Goal: Task Accomplishment & Management: Complete application form

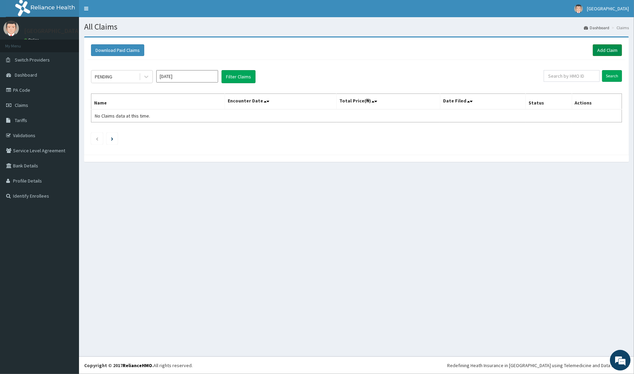
click at [610, 47] on link "Add Claim" at bounding box center [607, 50] width 29 height 12
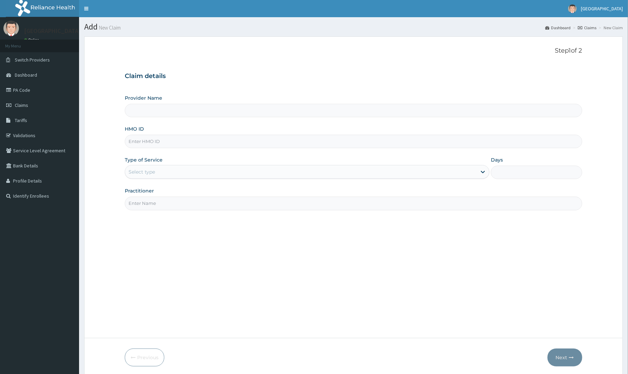
click at [155, 138] on input "HMO ID" at bounding box center [353, 141] width 457 height 13
click at [140, 143] on input "HMO ID" at bounding box center [353, 141] width 457 height 13
click at [141, 112] on input "Provider Name" at bounding box center [353, 110] width 457 height 13
click at [140, 169] on div "Select type" at bounding box center [141, 171] width 26 height 7
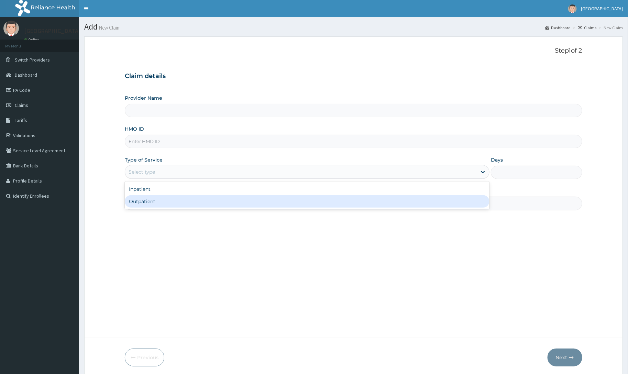
click at [143, 202] on div "Outpatient" at bounding box center [307, 201] width 364 height 12
type input "1"
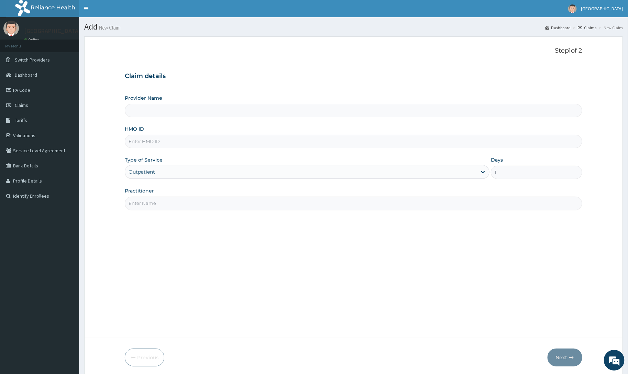
click at [145, 143] on input "HMO ID" at bounding box center [353, 141] width 457 height 13
type input "Kreitton Care Hospital"
paste input "GIM/10130/A"
type input "GIM/10130/A"
click at [183, 207] on input "Practitioner" at bounding box center [353, 203] width 457 height 13
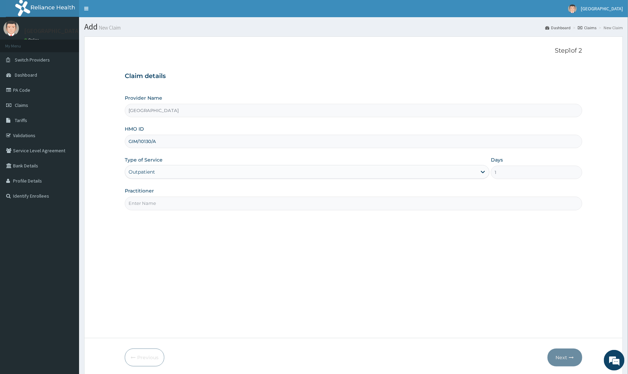
type input "[PERSON_NAME]"
click at [571, 357] on icon "button" at bounding box center [571, 357] width 5 height 5
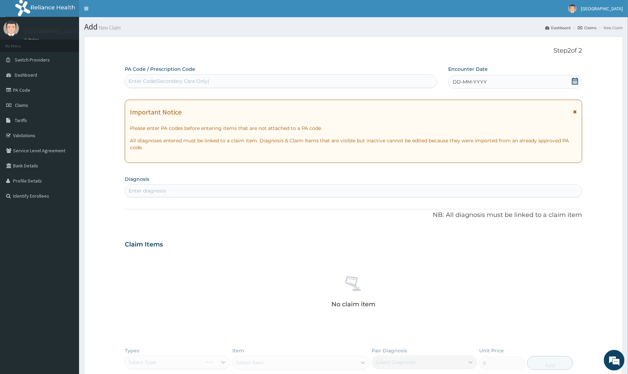
click at [485, 76] on div "DD-MM-YYYY" at bounding box center [515, 82] width 134 height 14
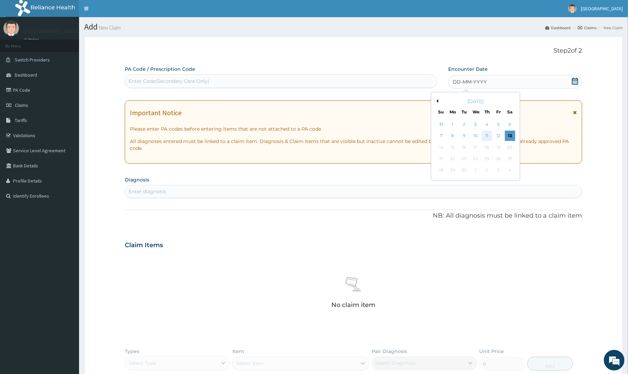
click at [488, 134] on div "11" at bounding box center [487, 136] width 10 height 10
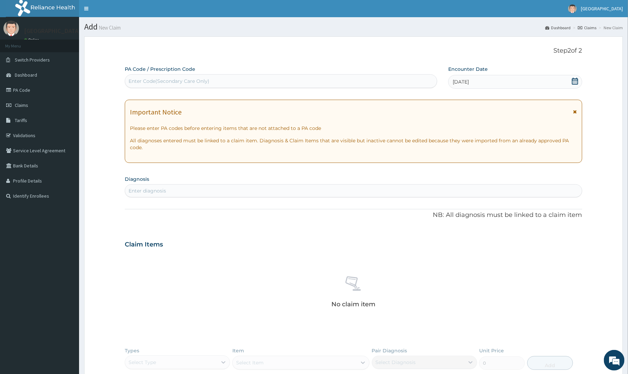
click at [155, 189] on div "Enter diagnosis" at bounding box center [146, 190] width 37 height 7
click at [148, 193] on div "MALA MALA" at bounding box center [346, 190] width 442 height 11
type input "MALARI"
click at [134, 190] on div "Enter diagnosis" at bounding box center [146, 190] width 37 height 7
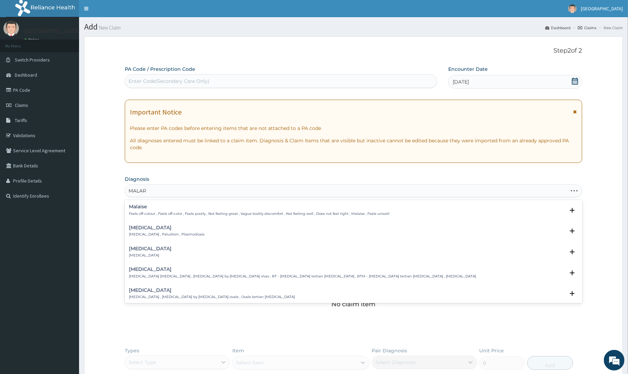
type input "MALARI"
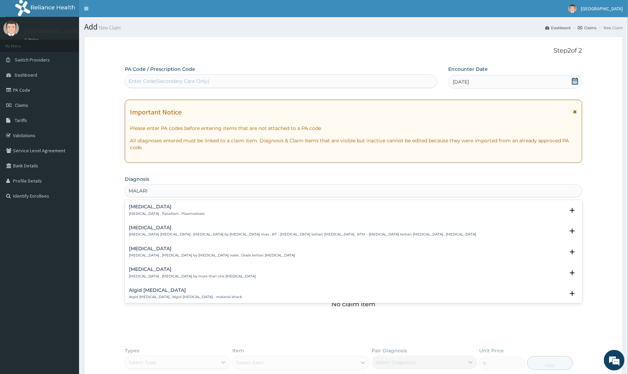
click at [141, 215] on p "Malaria , Paludism , Plasmodiosis" at bounding box center [167, 213] width 76 height 5
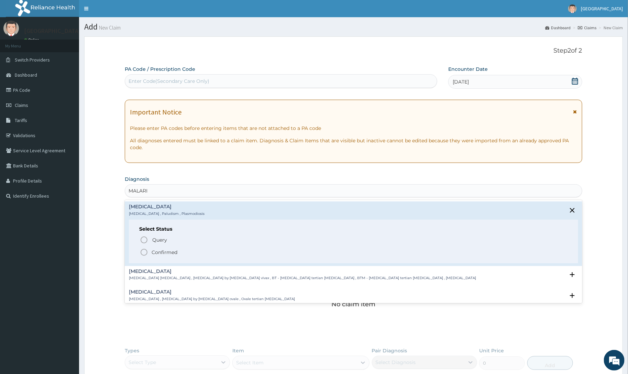
click at [142, 254] on circle "status option filled" at bounding box center [144, 252] width 6 height 6
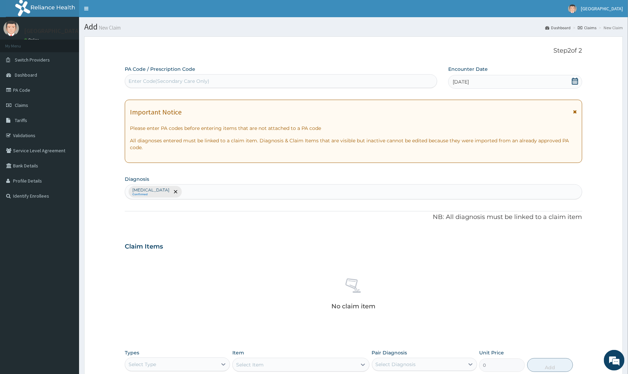
scroll to position [122, 0]
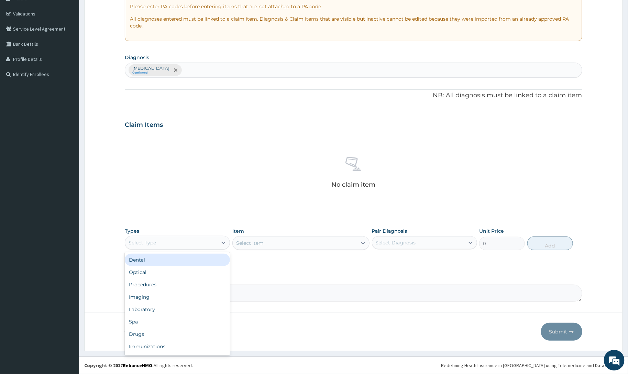
click at [160, 242] on div "Select Type" at bounding box center [171, 242] width 92 height 11
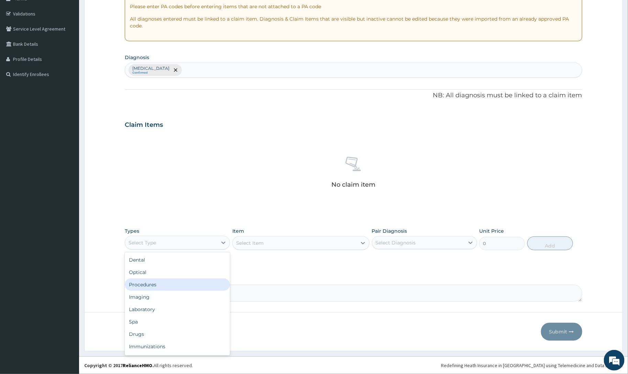
click at [142, 287] on div "Procedures" at bounding box center [177, 284] width 105 height 12
click at [246, 238] on div "Select Item" at bounding box center [300, 243] width 137 height 14
click at [252, 248] on div "Select Item" at bounding box center [300, 243] width 137 height 14
click at [253, 246] on div "Select Item" at bounding box center [300, 243] width 137 height 14
click at [261, 245] on div "Select Item" at bounding box center [300, 243] width 137 height 14
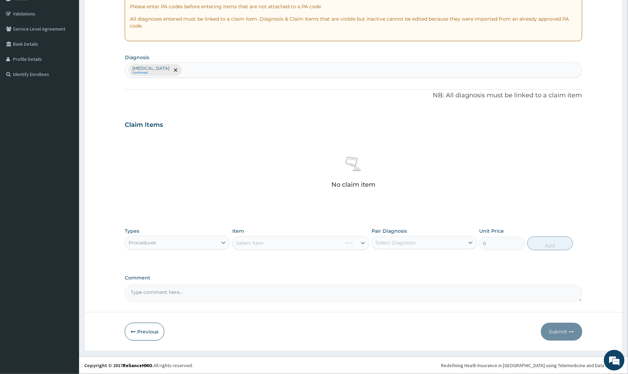
click at [261, 245] on div "Select Item" at bounding box center [300, 243] width 137 height 14
click at [262, 245] on div "Select Item" at bounding box center [249, 242] width 27 height 7
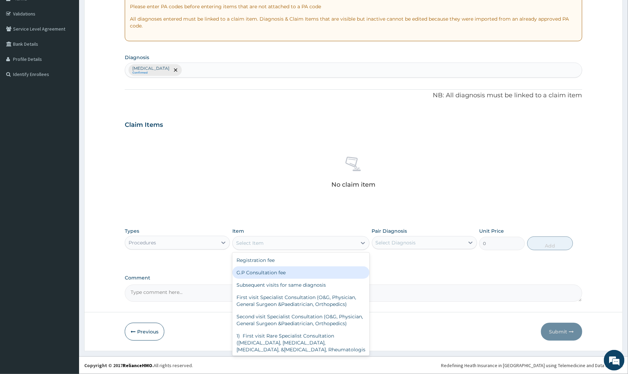
click at [266, 275] on div "G.P Consultation fee" at bounding box center [300, 272] width 137 height 12
type input "2000"
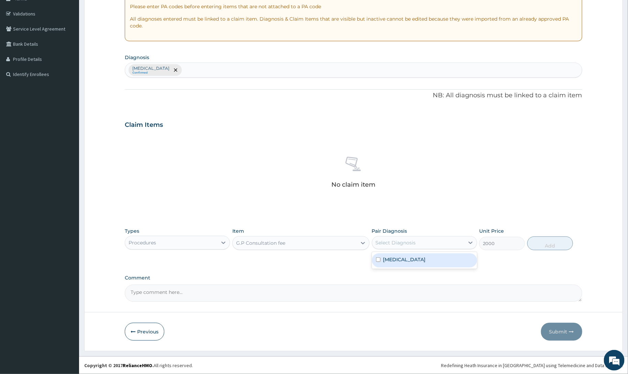
click at [397, 237] on div "Select Diagnosis" at bounding box center [418, 242] width 92 height 11
click at [397, 265] on div "Malaria" at bounding box center [424, 260] width 105 height 14
checkbox input "true"
click at [541, 243] on button "Add" at bounding box center [550, 243] width 46 height 14
type input "0"
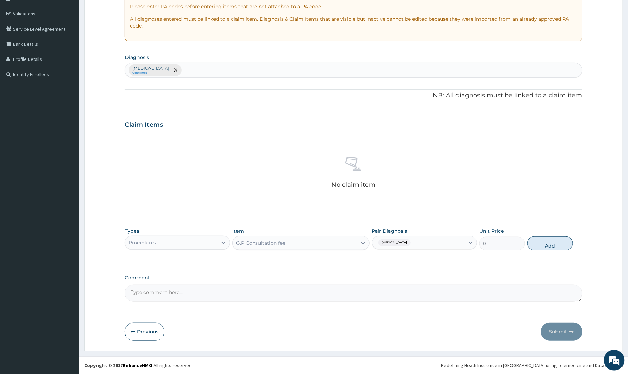
scroll to position [88, 0]
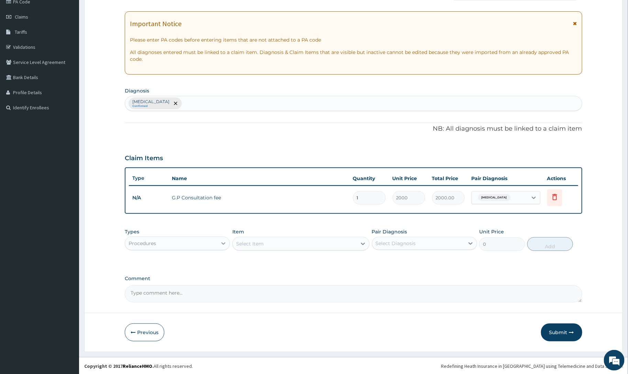
click at [221, 241] on icon at bounding box center [223, 243] width 7 height 7
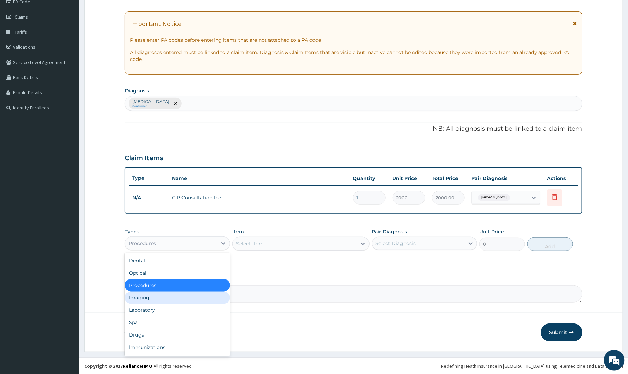
click at [152, 302] on div "Imaging" at bounding box center [177, 297] width 105 height 12
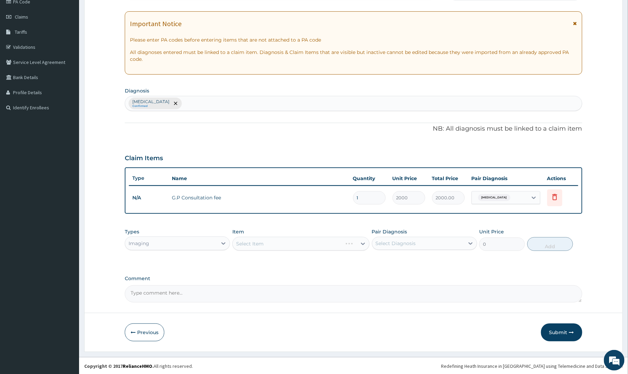
click at [167, 242] on div "Imaging" at bounding box center [171, 243] width 92 height 11
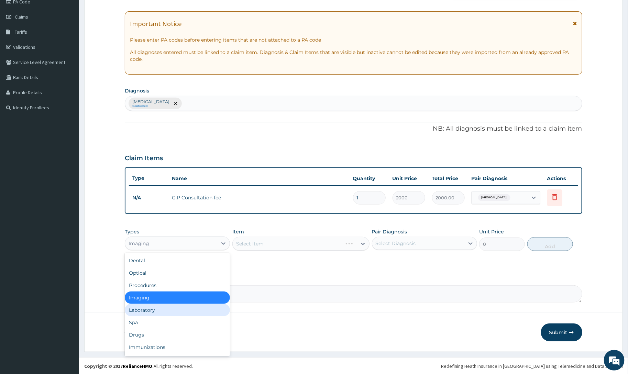
click at [158, 312] on div "Laboratory" at bounding box center [177, 310] width 105 height 12
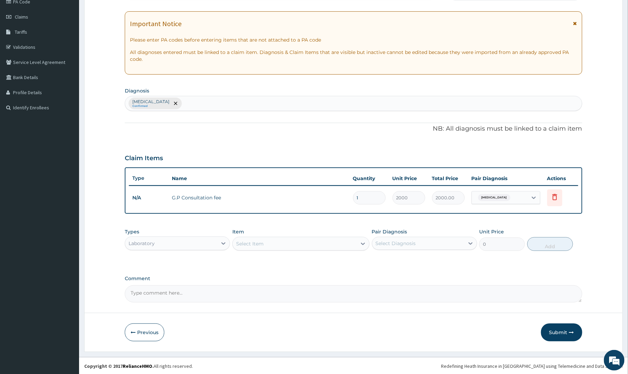
click at [259, 246] on div "Select Item" at bounding box center [249, 243] width 27 height 7
type input "MALAR"
click at [258, 261] on div "Malaria Parasites" at bounding box center [300, 261] width 137 height 12
type input "1000"
click at [405, 247] on div "Select Diagnosis" at bounding box center [418, 243] width 92 height 11
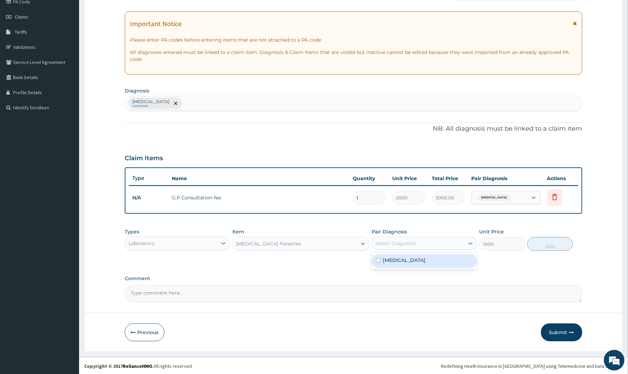
click at [400, 263] on label "Malaria" at bounding box center [404, 260] width 43 height 7
checkbox input "true"
click at [542, 243] on button "Add" at bounding box center [550, 244] width 46 height 14
type input "0"
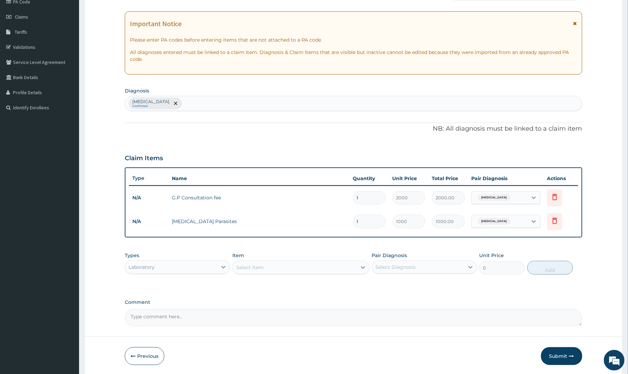
drag, startPoint x: 183, startPoint y: 106, endPoint x: 186, endPoint y: 104, distance: 3.9
click at [186, 104] on div "Malaria Confirmed" at bounding box center [353, 103] width 456 height 14
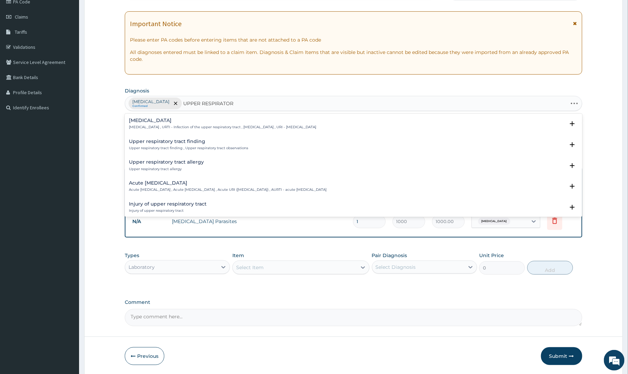
type input "UPPER RESPIRATORY"
click at [172, 123] on h4 "Upper respiratory infection" at bounding box center [222, 120] width 187 height 5
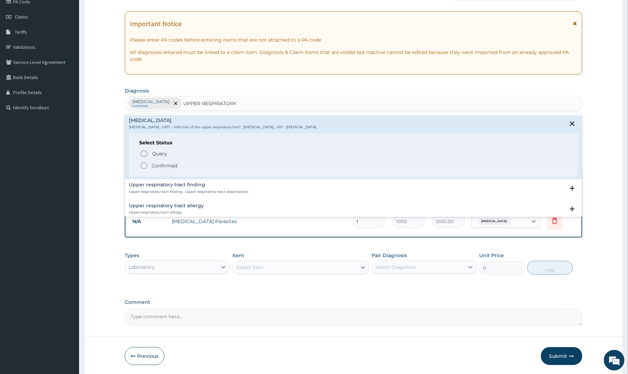
click at [150, 166] on span "Confirmed" at bounding box center [353, 165] width 427 height 8
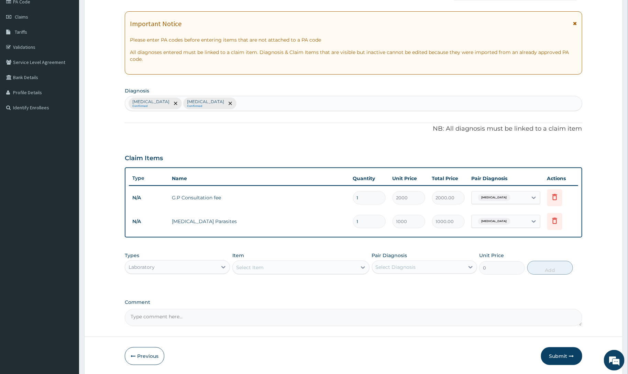
click at [270, 265] on div "Select Item" at bounding box center [295, 267] width 124 height 11
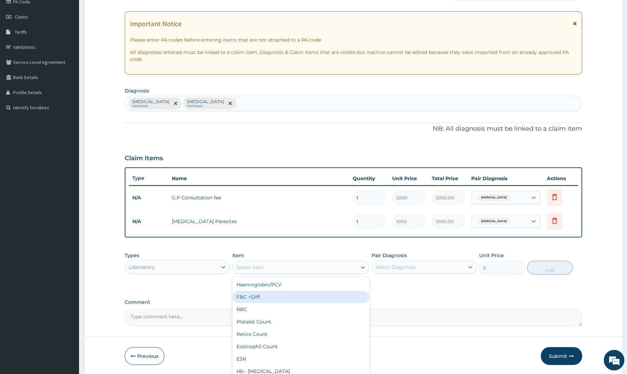
click at [259, 296] on div "FBC +Diff" at bounding box center [300, 297] width 137 height 12
type input "2500"
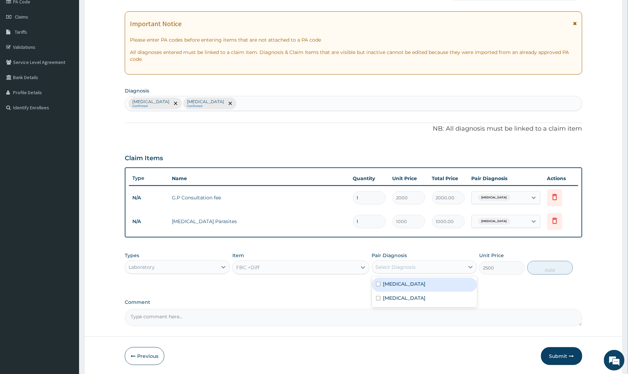
click at [381, 265] on div "Select Diagnosis" at bounding box center [395, 266] width 40 height 7
click at [389, 292] on div "Upper respiratory infection" at bounding box center [424, 299] width 105 height 14
checkbox input "true"
click at [532, 268] on button "Add" at bounding box center [550, 268] width 46 height 14
type input "0"
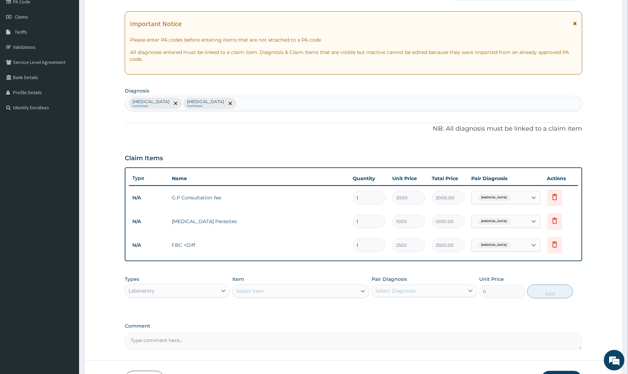
click at [182, 286] on div "Laboratory" at bounding box center [171, 290] width 92 height 11
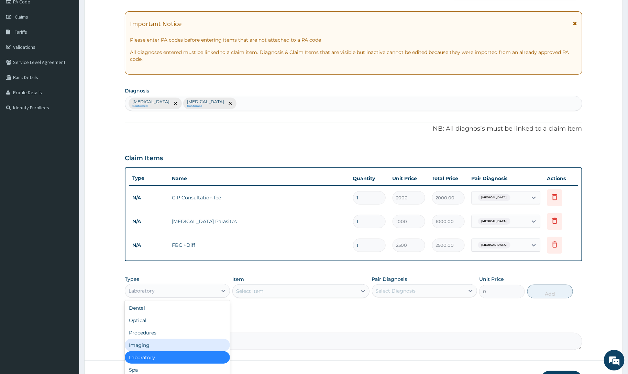
scroll to position [23, 0]
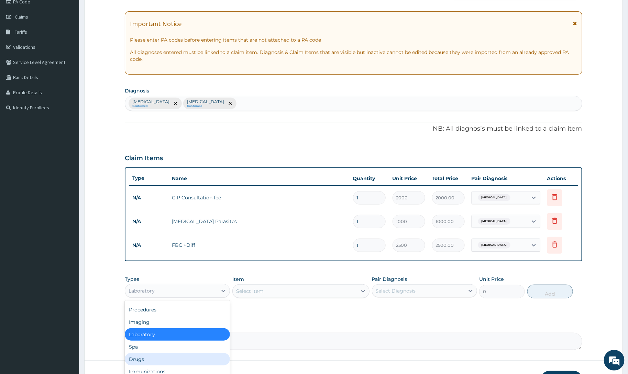
click at [147, 355] on div "Drugs" at bounding box center [177, 359] width 105 height 12
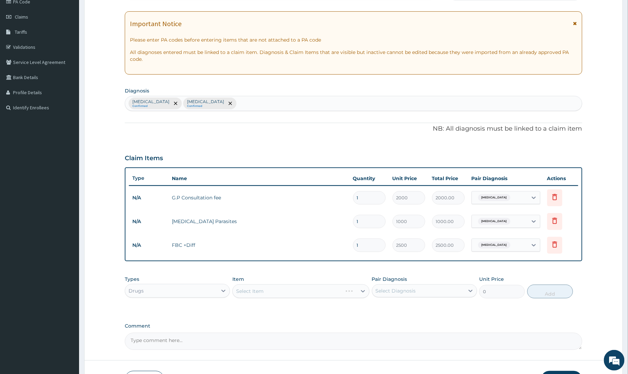
click at [257, 290] on div "Select Item" at bounding box center [300, 291] width 137 height 14
click at [257, 289] on div "Select Item" at bounding box center [300, 291] width 137 height 14
click at [256, 289] on div "Select Item" at bounding box center [300, 291] width 137 height 14
click at [307, 290] on div "Select Item" at bounding box center [300, 291] width 137 height 14
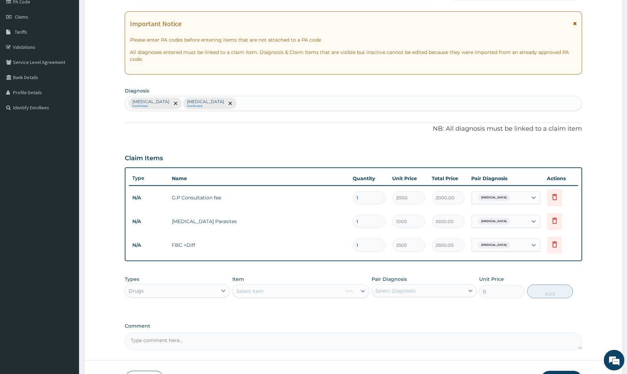
click at [307, 291] on div "Select Item" at bounding box center [300, 291] width 137 height 14
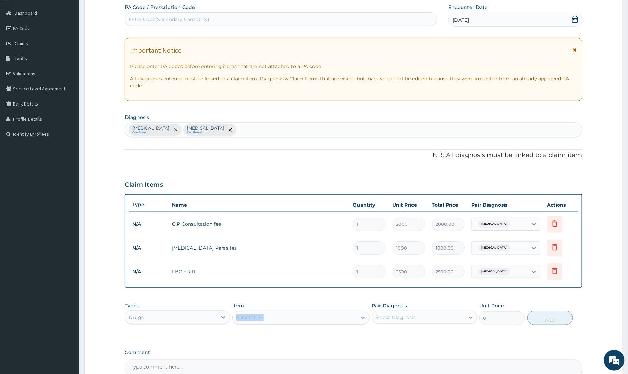
scroll to position [136, 0]
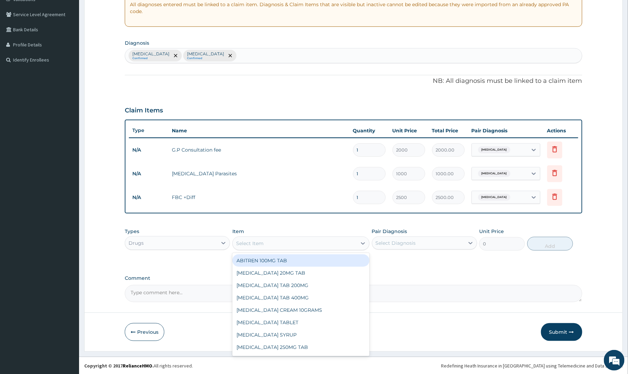
click at [299, 244] on div "Select Item" at bounding box center [295, 243] width 124 height 11
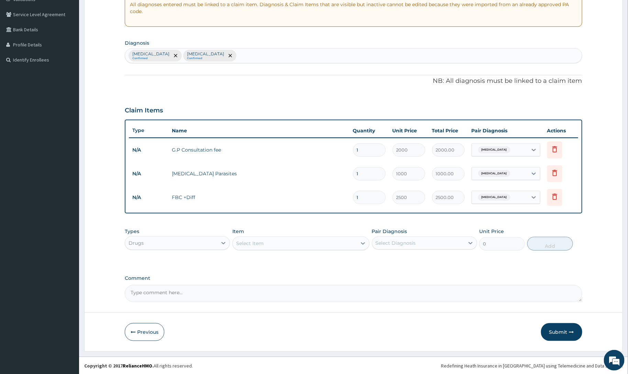
click at [299, 244] on div "Select Item" at bounding box center [295, 243] width 124 height 11
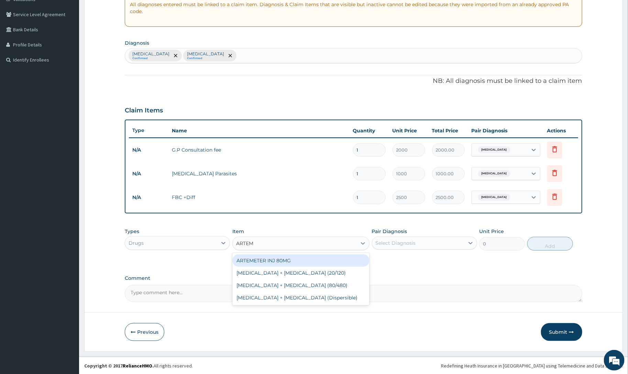
type input "ARTEME"
click at [270, 260] on div "ARTEMETER INJ 80MG" at bounding box center [300, 260] width 137 height 12
type input "700"
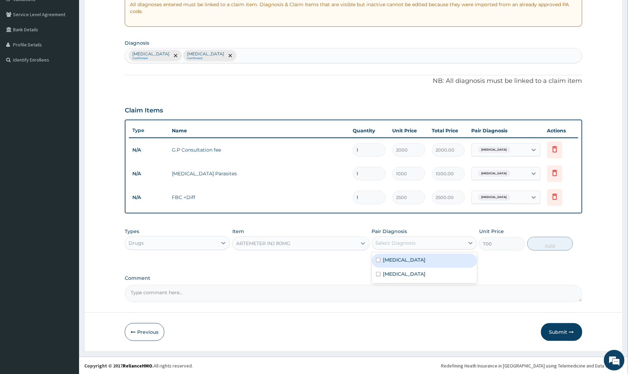
drag, startPoint x: 413, startPoint y: 236, endPoint x: 413, endPoint y: 242, distance: 5.5
click at [413, 238] on div "Select Diagnosis" at bounding box center [424, 242] width 105 height 13
click at [401, 263] on div "Malaria" at bounding box center [424, 261] width 105 height 14
checkbox input "true"
click at [538, 249] on button "Add" at bounding box center [550, 244] width 46 height 14
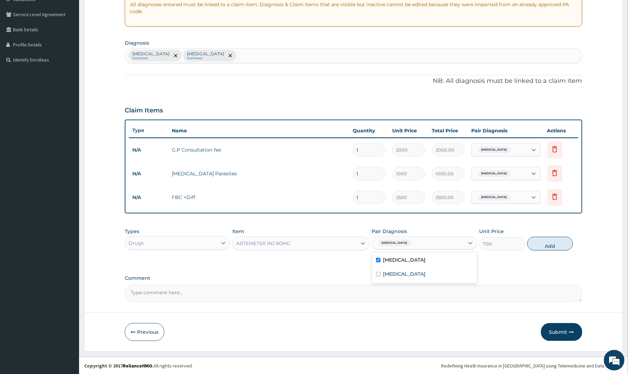
type input "0"
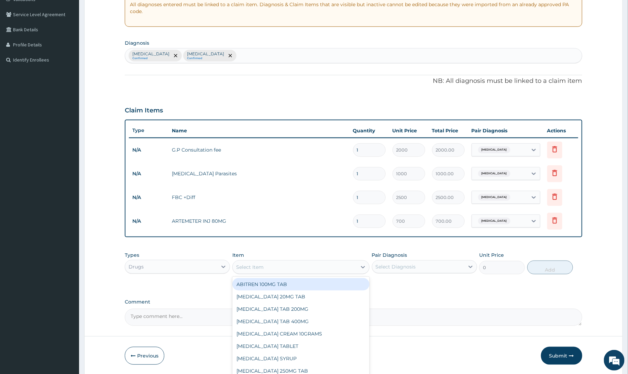
click at [265, 265] on div "Select Item" at bounding box center [295, 266] width 124 height 11
type input "ARTEME"
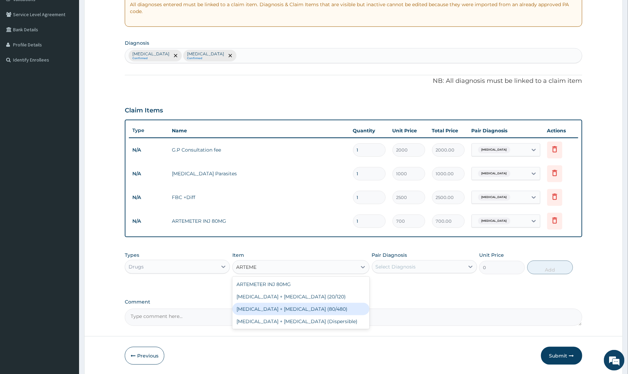
click at [283, 312] on div "Artemether + lumefantrine (80/480)" at bounding box center [300, 309] width 137 height 12
type input "1700"
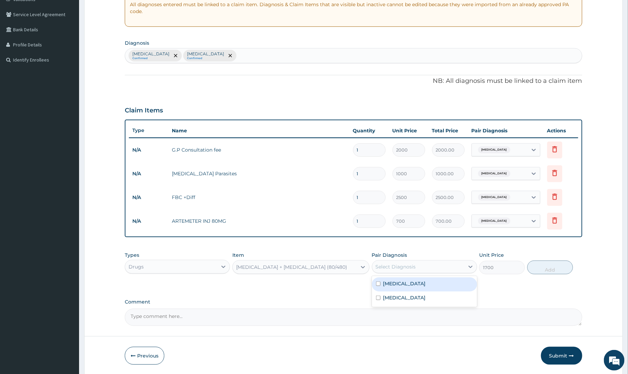
drag, startPoint x: 412, startPoint y: 267, endPoint x: 406, endPoint y: 286, distance: 19.8
click at [412, 269] on div "Select Diagnosis" at bounding box center [395, 266] width 40 height 7
click at [406, 286] on div "Malaria" at bounding box center [424, 284] width 105 height 14
checkbox input "true"
click at [544, 267] on button "Add" at bounding box center [550, 267] width 46 height 14
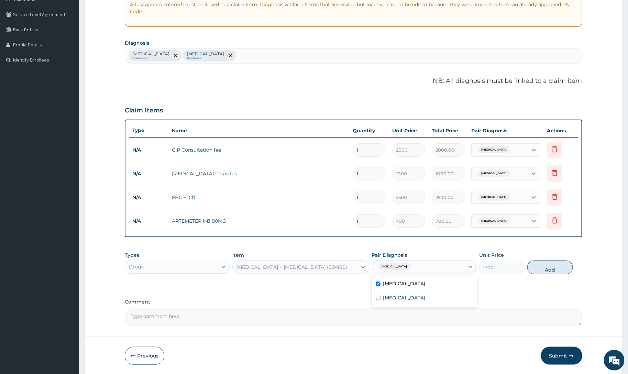
type input "0"
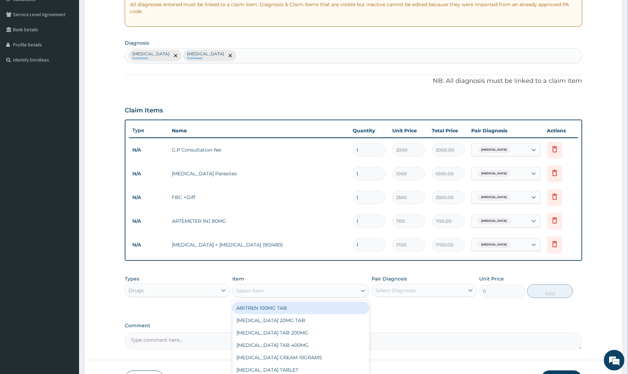
click at [242, 290] on div "Select Item" at bounding box center [249, 290] width 27 height 7
type input "PARACE"
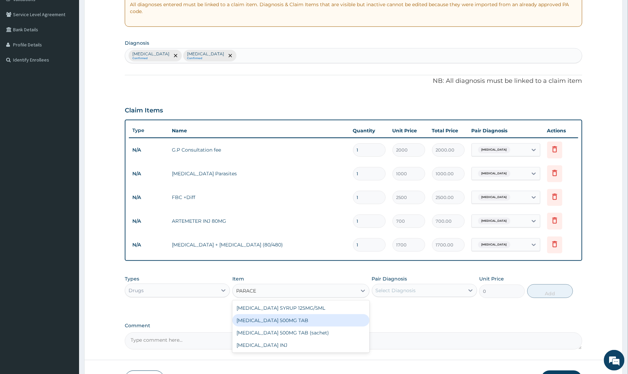
click at [289, 317] on div "PARACETAMOL 500MG TAB" at bounding box center [300, 320] width 137 height 12
type input "50"
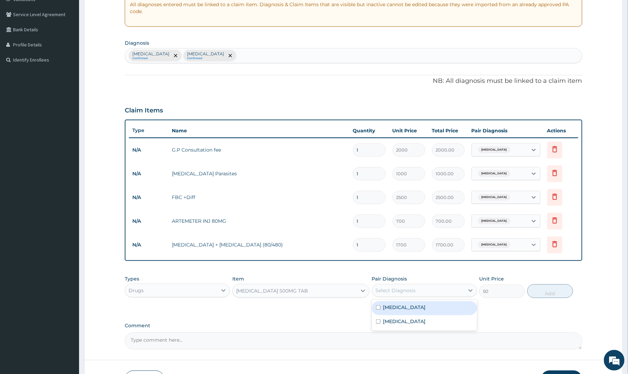
click at [387, 288] on div "Select Diagnosis" at bounding box center [395, 290] width 40 height 7
click at [393, 307] on label "Malaria" at bounding box center [404, 307] width 43 height 7
checkbox input "true"
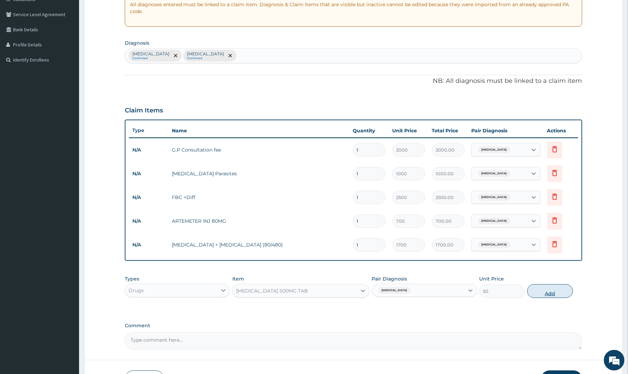
click at [557, 292] on button "Add" at bounding box center [550, 291] width 46 height 14
type input "0"
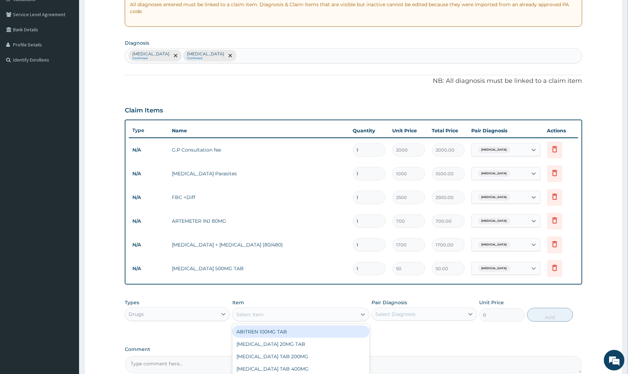
click at [264, 314] on div "Select Item" at bounding box center [295, 314] width 124 height 11
type input "PARACE"
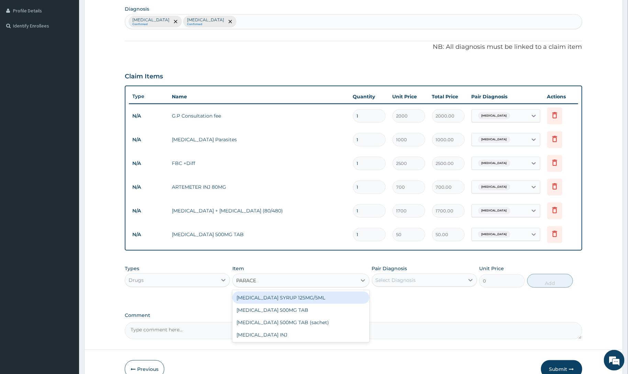
scroll to position [207, 0]
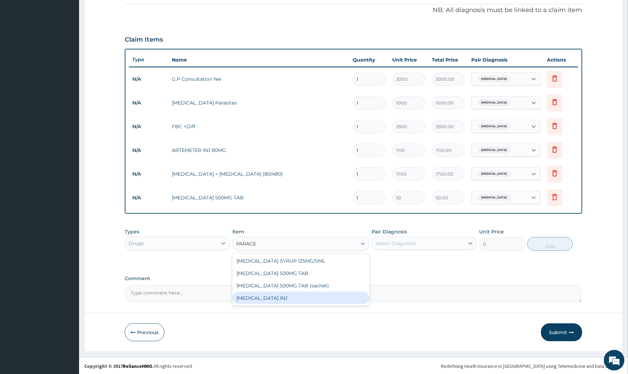
click at [270, 300] on div "PARACETAMOL INJ" at bounding box center [300, 298] width 137 height 12
type input "200"
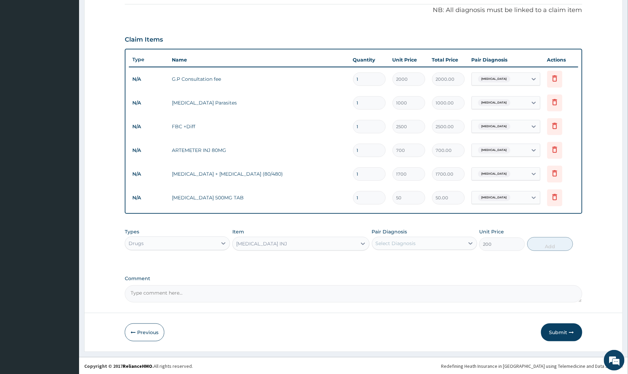
click at [389, 241] on div "Select Diagnosis" at bounding box center [395, 243] width 40 height 7
click at [392, 263] on label "Malaria" at bounding box center [404, 260] width 43 height 7
checkbox input "true"
click at [535, 248] on button "Add" at bounding box center [550, 244] width 46 height 14
type input "0"
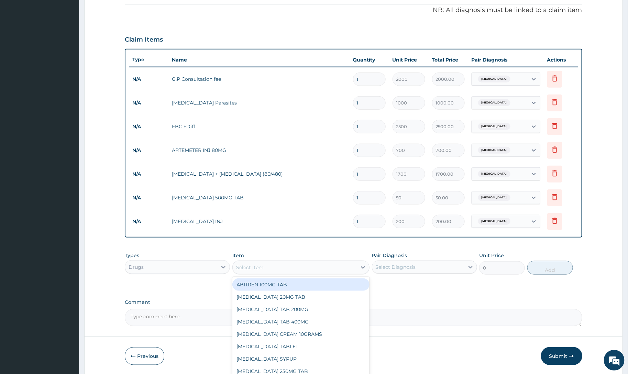
click at [242, 267] on div "Select Item" at bounding box center [249, 267] width 27 height 7
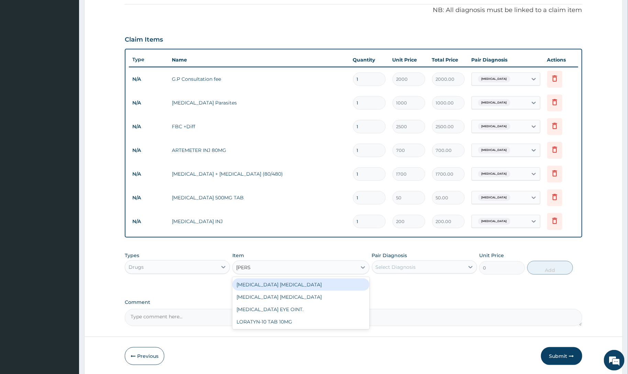
type input "LORAT"
click at [272, 283] on div "LORATYN-10 TAB 10MG" at bounding box center [300, 284] width 137 height 12
type input "40"
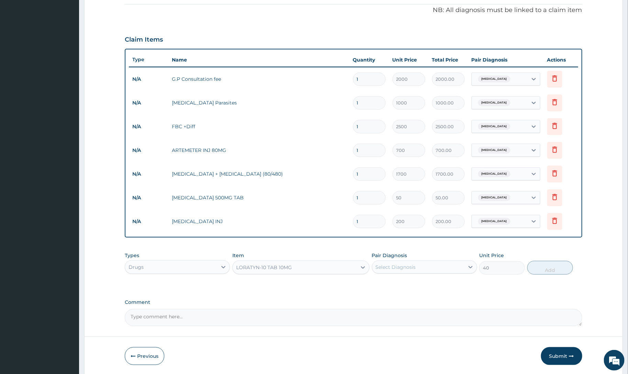
click at [409, 268] on div "Select Diagnosis" at bounding box center [395, 266] width 40 height 7
click at [405, 300] on label "Upper respiratory infection" at bounding box center [404, 297] width 43 height 7
checkbox input "true"
click at [548, 268] on button "Add" at bounding box center [550, 268] width 46 height 14
type input "0"
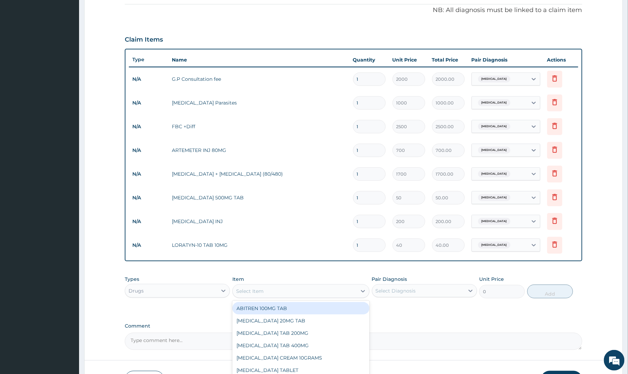
click at [255, 291] on div "Select Item" at bounding box center [300, 291] width 137 height 14
type input "AMOK"
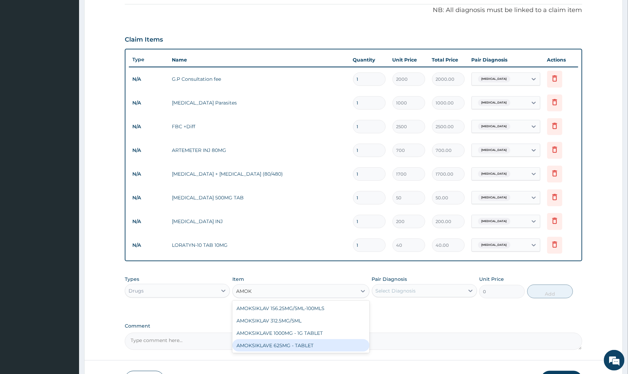
click at [289, 346] on div "AMOKSIKLAVE 625MG - TABLET" at bounding box center [300, 345] width 137 height 12
type input "2600"
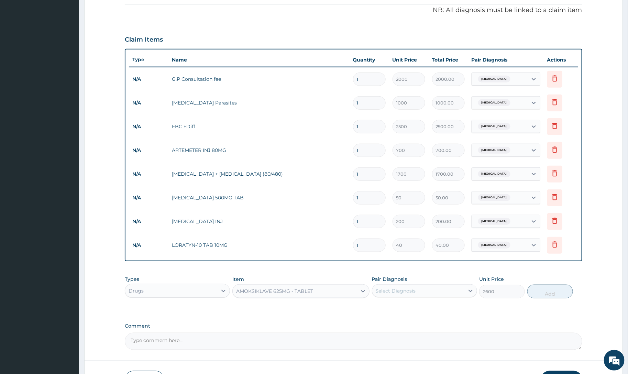
click at [404, 291] on div "Select Diagnosis" at bounding box center [395, 290] width 40 height 7
drag, startPoint x: 406, startPoint y: 321, endPoint x: 505, endPoint y: 300, distance: 101.1
click at [416, 322] on label "Upper respiratory infection" at bounding box center [404, 321] width 43 height 7
checkbox input "true"
click at [544, 292] on button "Add" at bounding box center [550, 291] width 46 height 14
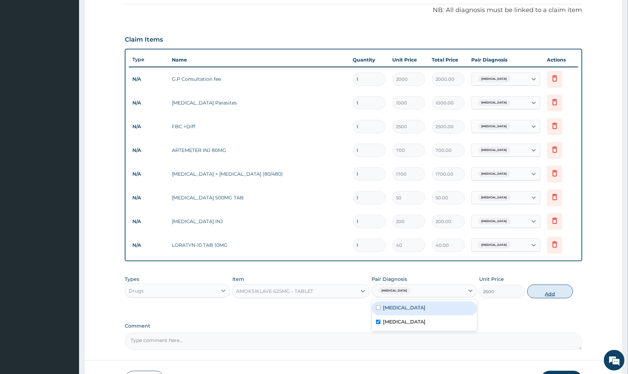
type input "0"
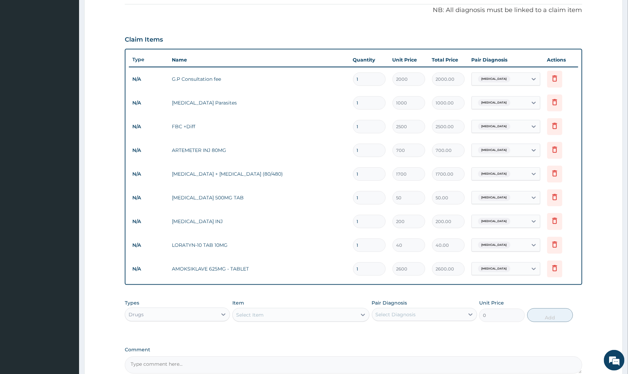
click at [278, 310] on div "Select Item" at bounding box center [295, 314] width 124 height 11
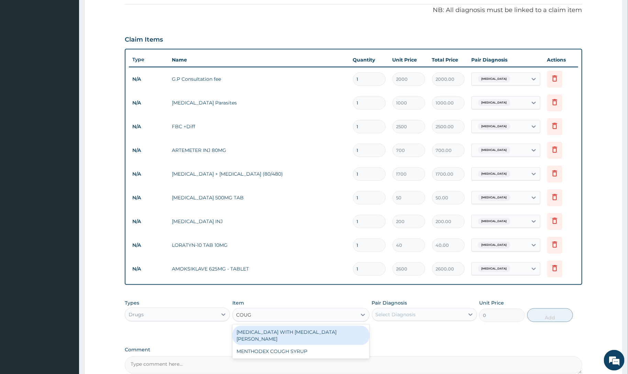
type input "COUGH"
click at [269, 332] on div "BENYLIN WITH CODEINE COUGH SYR" at bounding box center [300, 335] width 137 height 19
type input "450"
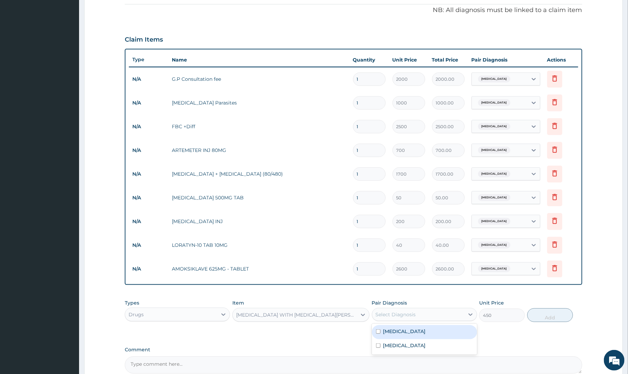
click at [399, 315] on div "Select Diagnosis" at bounding box center [395, 314] width 40 height 7
click at [393, 344] on label "Upper respiratory infection" at bounding box center [404, 345] width 43 height 7
checkbox input "true"
click at [542, 315] on button "Add" at bounding box center [550, 315] width 46 height 14
type input "0"
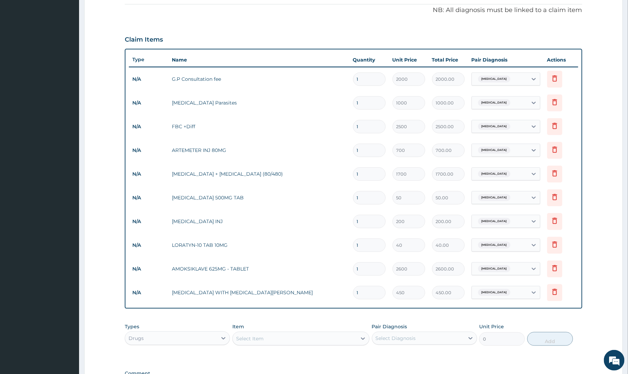
click at [362, 246] on input "1" at bounding box center [369, 244] width 33 height 13
type input "10"
type input "400.00"
type input "10"
click at [365, 223] on input "1" at bounding box center [369, 221] width 33 height 13
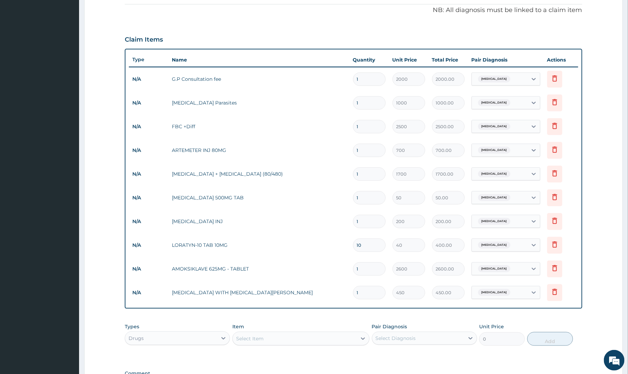
click at [365, 222] on input "1" at bounding box center [369, 221] width 33 height 13
drag, startPoint x: 365, startPoint y: 222, endPoint x: 312, endPoint y: 218, distance: 53.8
click at [312, 218] on tr "N/A PARACETAMOL INJ 1 200 200.00 Malaria Delete" at bounding box center [353, 222] width 449 height 24
type input "6"
type input "1200.00"
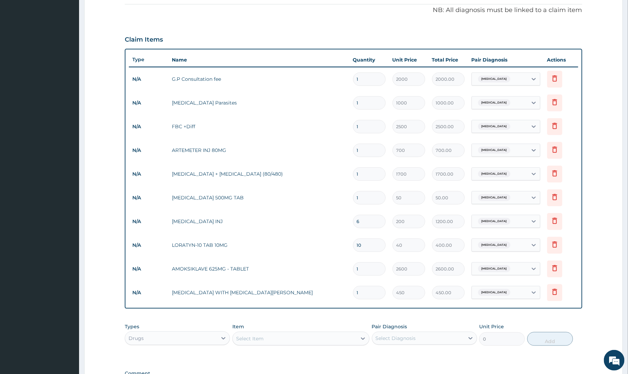
type input "6"
click at [374, 202] on input "1" at bounding box center [369, 197] width 33 height 13
type input "18"
type input "900.00"
type input "18"
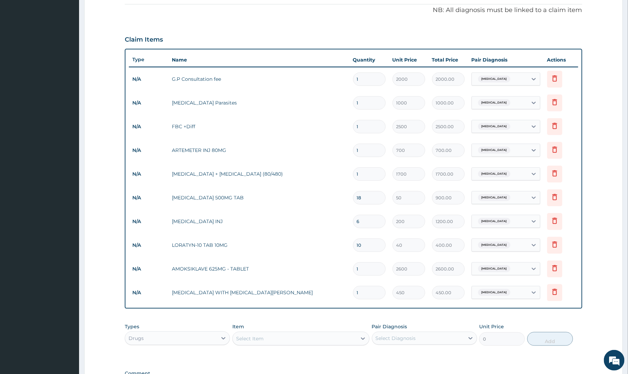
drag, startPoint x: 363, startPoint y: 147, endPoint x: 329, endPoint y: 160, distance: 36.6
click at [329, 160] on tr "N/A ARTEMETER INJ 80MG 1 700 700.00 Malaria Delete" at bounding box center [353, 150] width 449 height 24
type input "6"
type input "4200.00"
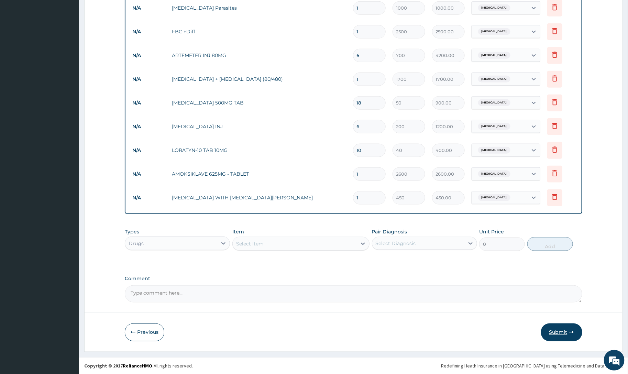
type input "6"
click at [558, 329] on button "Submit" at bounding box center [561, 332] width 41 height 18
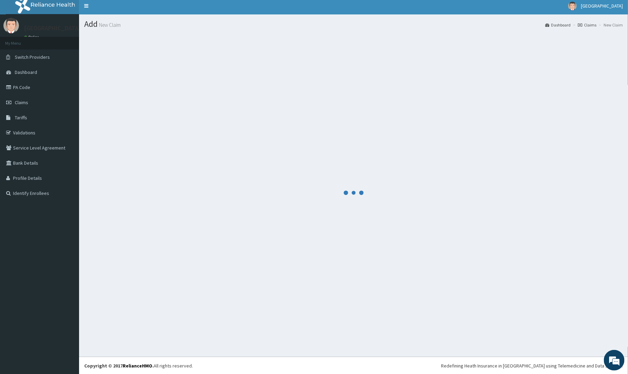
scroll to position [302, 0]
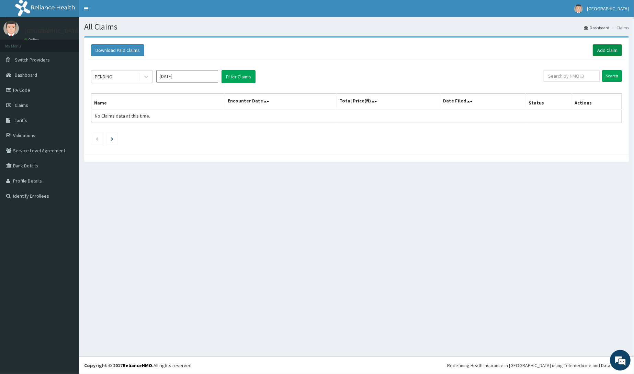
click at [598, 49] on link "Add Claim" at bounding box center [607, 50] width 29 height 12
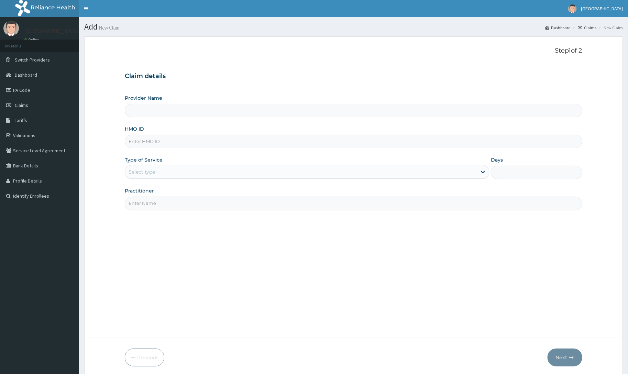
click at [165, 146] on input "HMO ID" at bounding box center [353, 141] width 457 height 13
paste input "PFM/10044/D"
type input "PFM/10044/D"
click at [139, 162] on label "Type of Service" at bounding box center [144, 159] width 38 height 7
click at [141, 171] on div "Select type" at bounding box center [141, 171] width 26 height 7
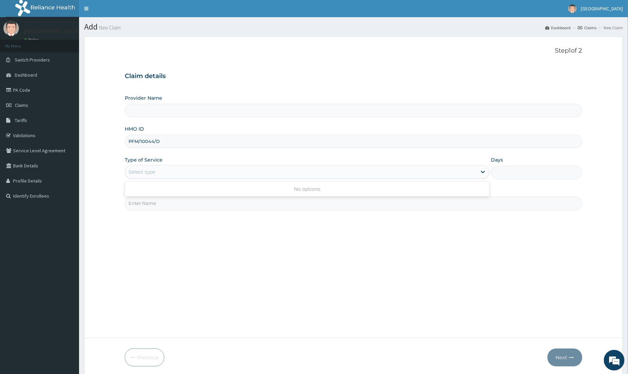
click at [140, 172] on div "Select type" at bounding box center [141, 171] width 26 height 7
click at [144, 206] on input "Practitioner" at bounding box center [353, 203] width 457 height 13
type input "[PERSON_NAME]"
click at [156, 174] on div "Select type" at bounding box center [300, 171] width 351 height 11
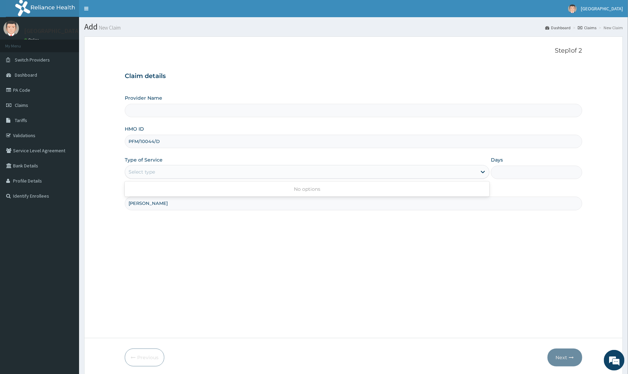
click at [156, 174] on div "Select type" at bounding box center [300, 171] width 351 height 11
click at [161, 170] on div "Select type" at bounding box center [300, 171] width 351 height 11
click at [157, 144] on input "PFM/10044/D" at bounding box center [353, 141] width 457 height 13
click at [28, 88] on link "PA Code" at bounding box center [39, 89] width 79 height 15
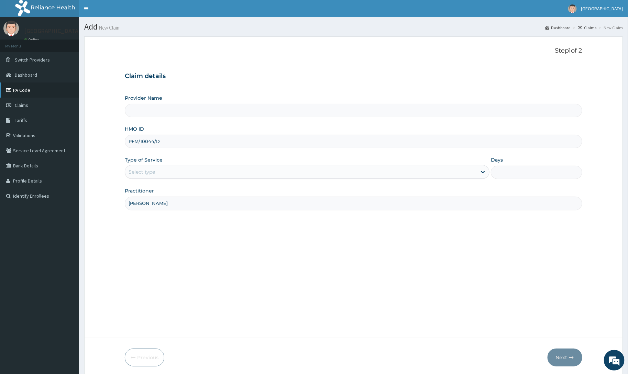
click at [28, 88] on link "PA Code" at bounding box center [39, 89] width 79 height 15
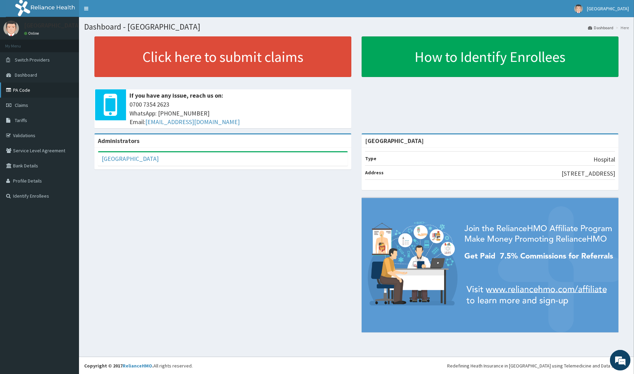
click at [24, 93] on link "PA Code" at bounding box center [39, 89] width 79 height 15
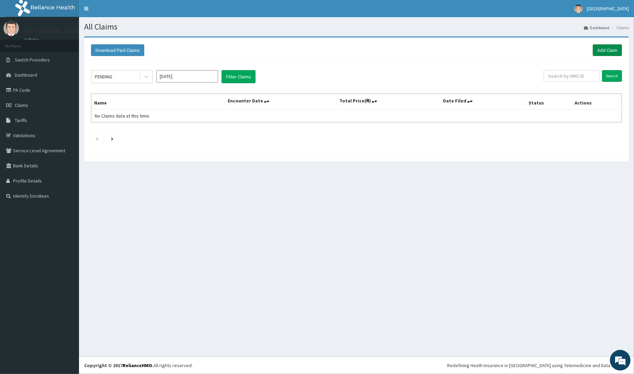
click at [610, 50] on link "Add Claim" at bounding box center [607, 50] width 29 height 12
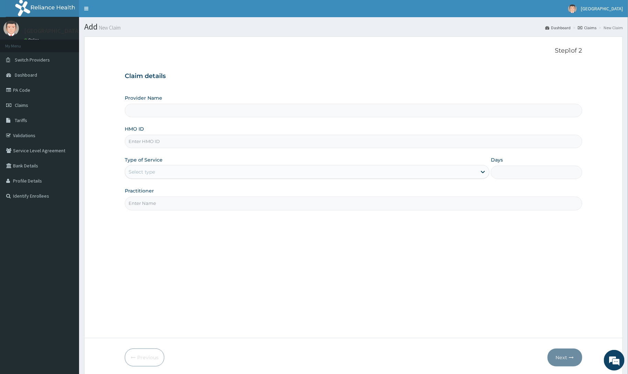
click at [133, 137] on input "HMO ID" at bounding box center [353, 141] width 457 height 13
click at [133, 138] on input "HMO ID" at bounding box center [353, 141] width 457 height 13
click at [137, 111] on input "Provider Name" at bounding box center [353, 110] width 457 height 13
click at [147, 143] on input "HMO ID" at bounding box center [353, 141] width 457 height 13
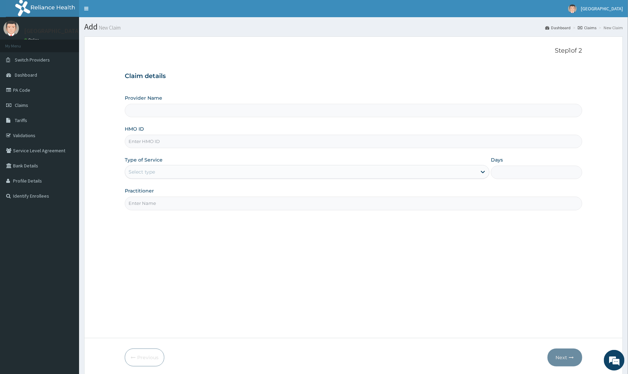
click at [147, 143] on input "HMO ID" at bounding box center [353, 141] width 457 height 13
type input "[GEOGRAPHIC_DATA]"
click at [135, 144] on input "HMO ID" at bounding box center [353, 141] width 457 height 13
paste input "PFM/10044/D"
type input "PFM/10044/D"
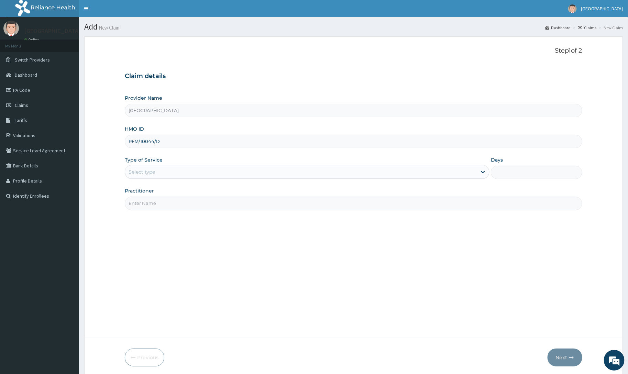
click at [137, 174] on div "Select type" at bounding box center [141, 171] width 26 height 7
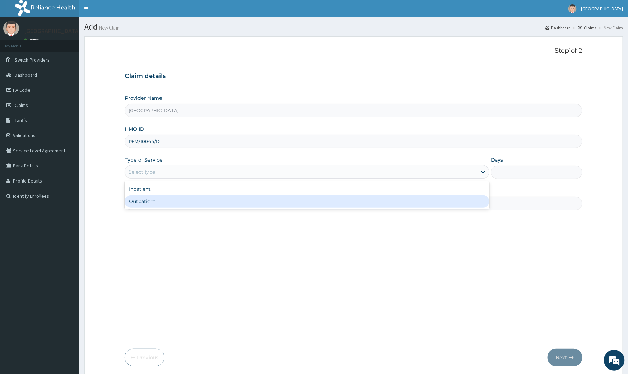
click at [138, 202] on div "Outpatient" at bounding box center [307, 201] width 364 height 12
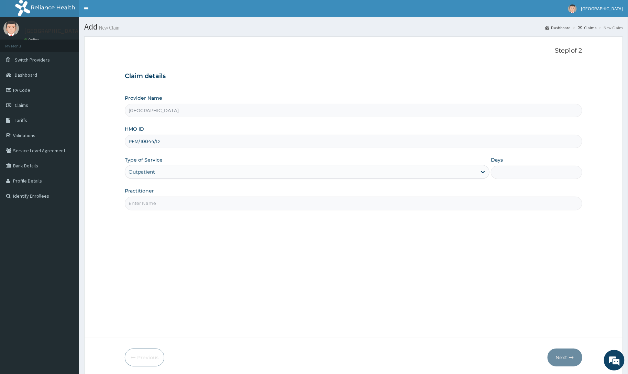
type input "1"
click at [138, 198] on input "Practitioner" at bounding box center [353, 203] width 457 height 13
type input "[PERSON_NAME]"
click at [568, 357] on button "Next" at bounding box center [564, 357] width 35 height 18
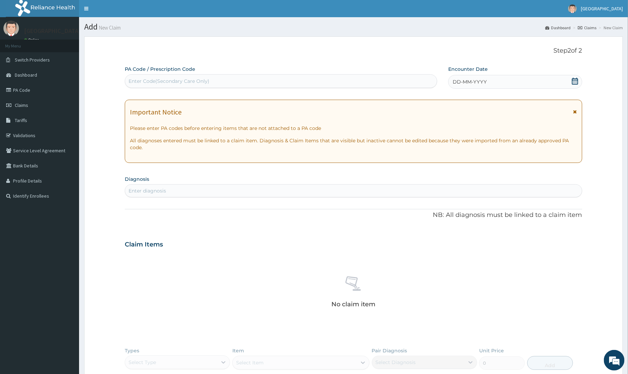
click at [497, 78] on div "DD-MM-YYYY" at bounding box center [515, 82] width 134 height 14
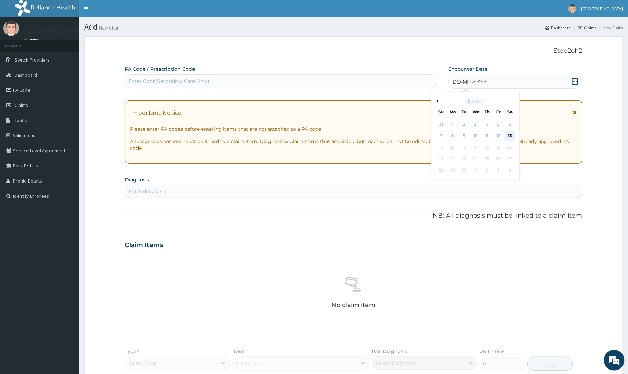
click at [507, 133] on div "13" at bounding box center [510, 136] width 10 height 10
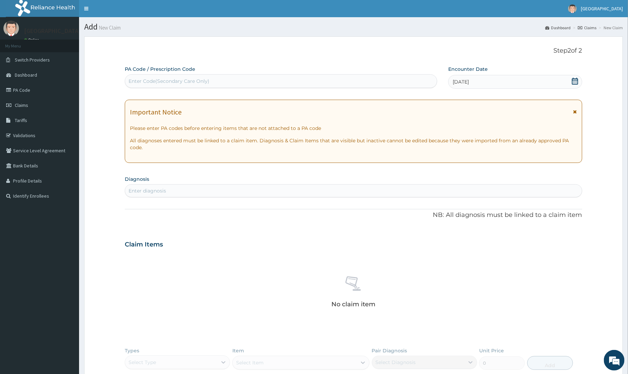
click at [160, 193] on div "Enter diagnosis" at bounding box center [146, 190] width 37 height 7
type input "MALAR"
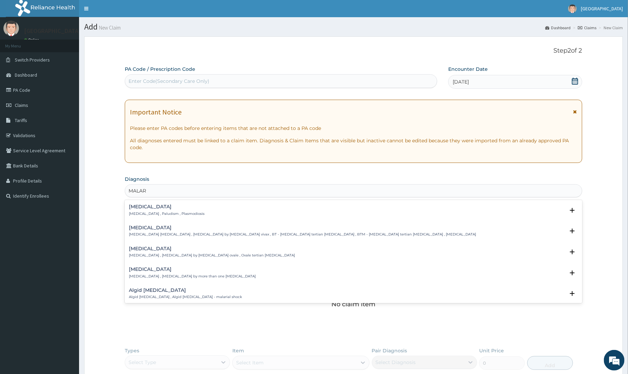
click at [131, 211] on div "[MEDICAL_DATA] [MEDICAL_DATA] , Paludism , Plasmodiosis" at bounding box center [167, 210] width 76 height 12
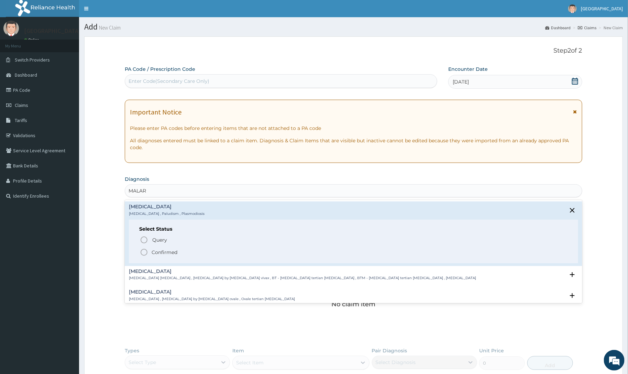
click at [143, 250] on circle "status option filled" at bounding box center [144, 252] width 6 height 6
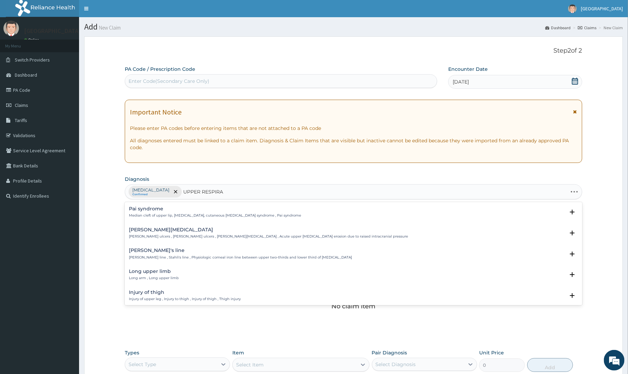
type input "UPPER RESPIRAT"
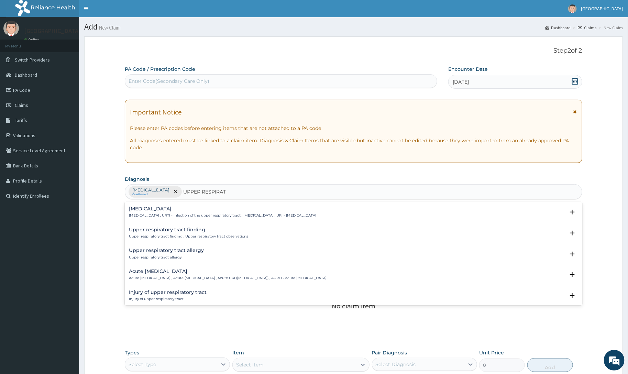
click at [177, 214] on p "Upper respiratory infection , URTI - Infection of the upper respiratory tract ,…" at bounding box center [222, 215] width 187 height 5
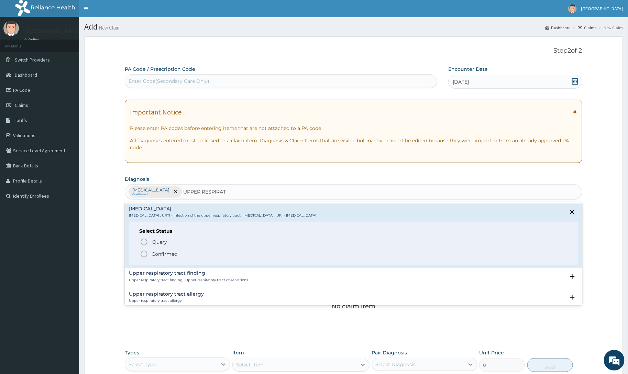
click at [158, 254] on p "Confirmed" at bounding box center [165, 253] width 26 height 7
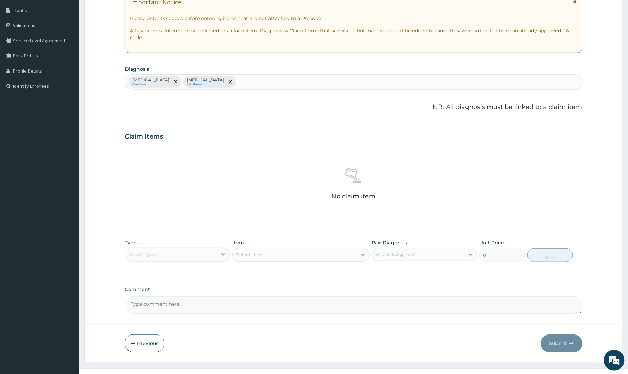
scroll to position [122, 0]
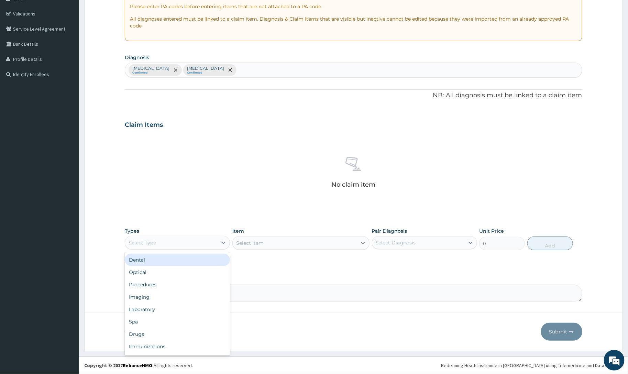
click at [158, 245] on div "Select Type" at bounding box center [171, 242] width 92 height 11
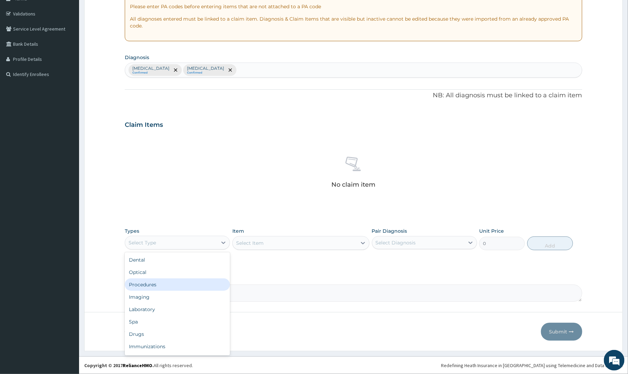
click at [155, 288] on div "Procedures" at bounding box center [177, 284] width 105 height 12
click at [249, 239] on div "Select Item" at bounding box center [300, 243] width 137 height 14
click at [249, 245] on div "Select Item" at bounding box center [300, 243] width 137 height 14
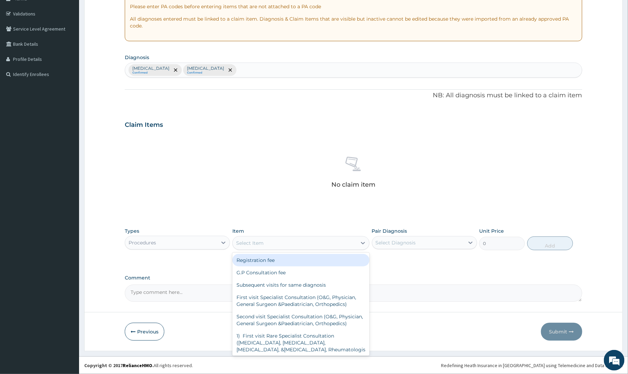
click at [254, 243] on div "Select Item" at bounding box center [249, 242] width 27 height 7
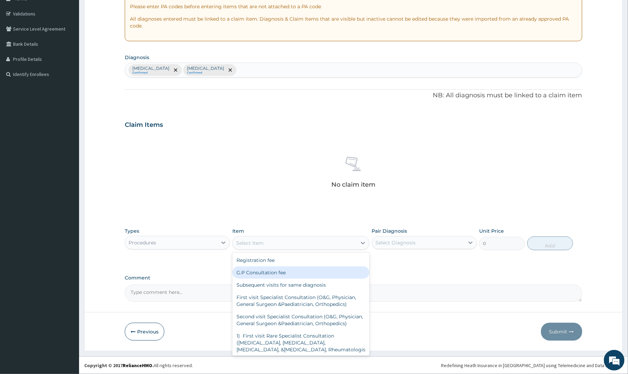
click at [253, 270] on div "G.P Consultation fee" at bounding box center [300, 272] width 137 height 12
type input "2000"
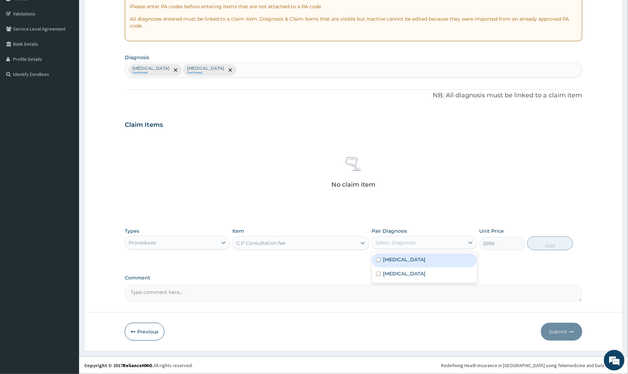
click at [389, 242] on div "Select Diagnosis" at bounding box center [395, 242] width 40 height 7
drag, startPoint x: 393, startPoint y: 259, endPoint x: 456, endPoint y: 252, distance: 63.2
click at [395, 260] on label "Malaria" at bounding box center [404, 259] width 43 height 7
checkbox input "true"
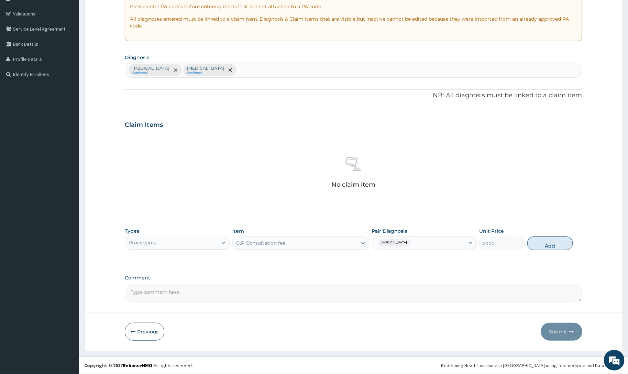
click at [538, 243] on button "Add" at bounding box center [550, 243] width 46 height 14
type input "0"
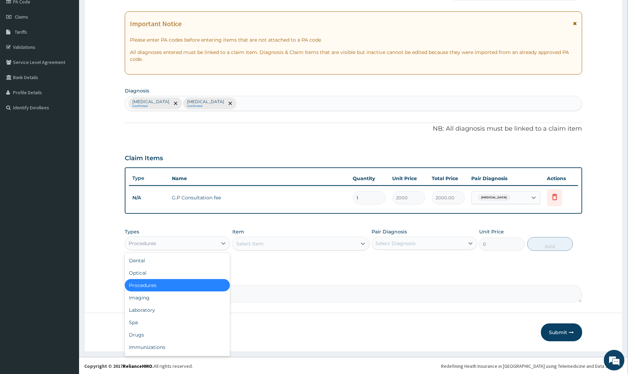
click at [206, 243] on div "Procedures" at bounding box center [171, 243] width 92 height 11
click at [148, 313] on div "Laboratory" at bounding box center [177, 310] width 105 height 12
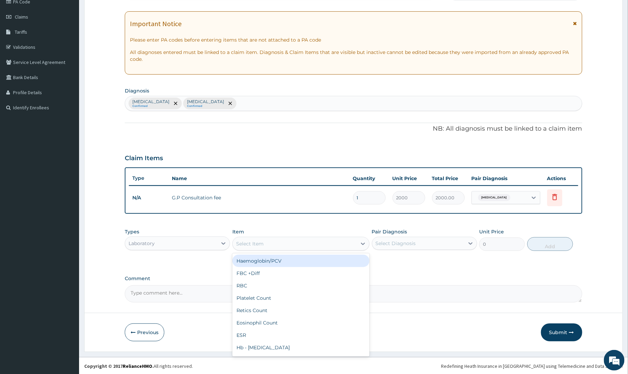
click at [253, 245] on div "Select Item" at bounding box center [249, 243] width 27 height 7
type input "MALA"
click at [277, 259] on div "Malaria Parasites" at bounding box center [300, 261] width 137 height 12
type input "1000"
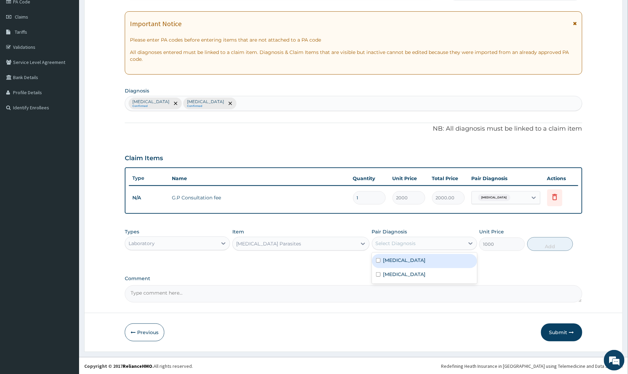
click at [414, 243] on div "Select Diagnosis" at bounding box center [395, 243] width 40 height 7
click at [404, 258] on div "Malaria" at bounding box center [424, 261] width 105 height 14
checkbox input "true"
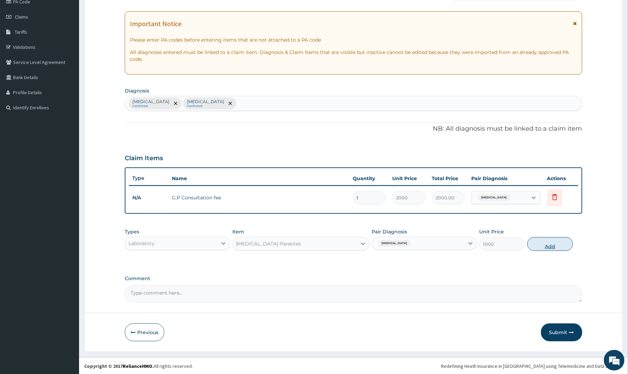
click at [557, 246] on button "Add" at bounding box center [550, 244] width 46 height 14
type input "0"
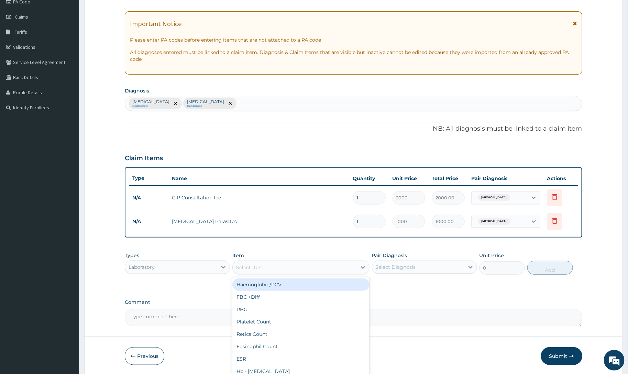
click at [245, 264] on div "Select Item" at bounding box center [249, 267] width 27 height 7
type input "FB"
drag, startPoint x: 247, startPoint y: 287, endPoint x: 262, endPoint y: 280, distance: 16.8
click at [247, 286] on div "FBC +Diff" at bounding box center [300, 284] width 137 height 12
type input "2500"
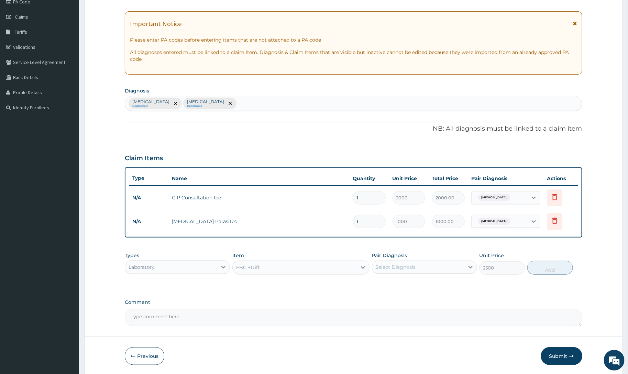
click at [387, 268] on div "Select Diagnosis" at bounding box center [395, 266] width 40 height 7
click at [406, 294] on label "Upper respiratory infection" at bounding box center [404, 297] width 43 height 7
checkbox input "true"
click at [543, 265] on button "Add" at bounding box center [550, 268] width 46 height 14
type input "0"
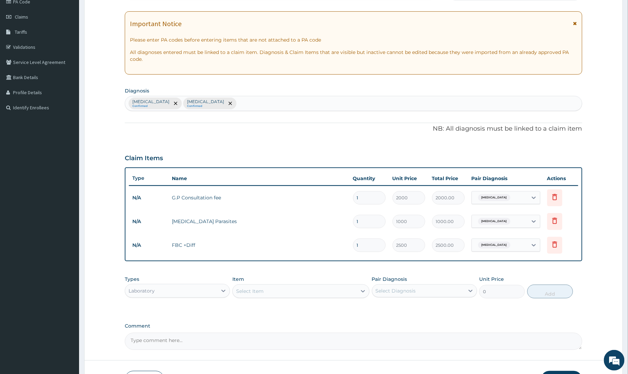
click at [244, 291] on div "Select Item" at bounding box center [249, 291] width 27 height 7
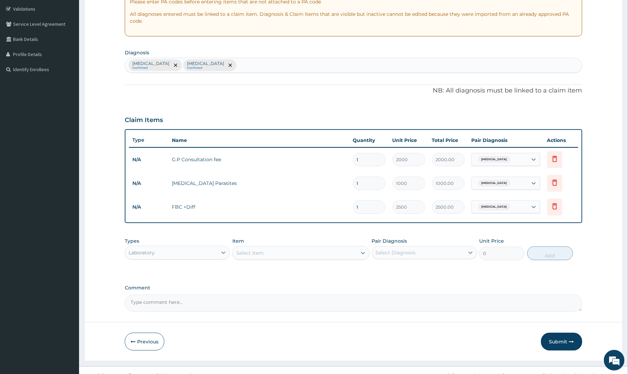
scroll to position [131, 0]
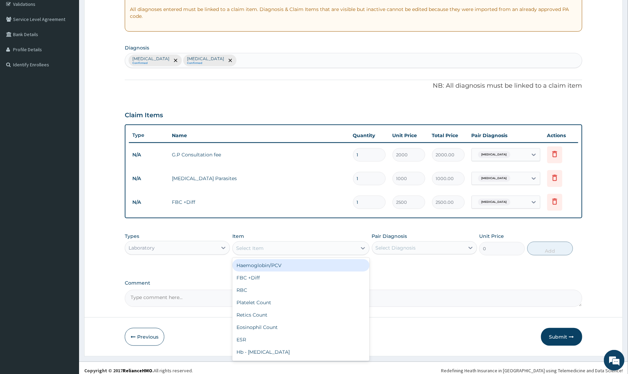
click at [257, 249] on div "Select Item" at bounding box center [249, 248] width 27 height 7
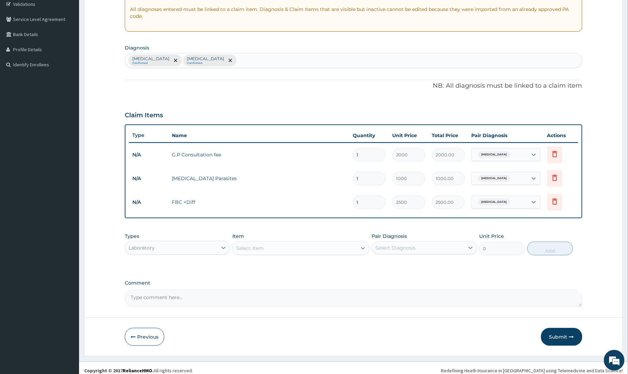
click at [268, 249] on div "Select Item" at bounding box center [295, 248] width 124 height 11
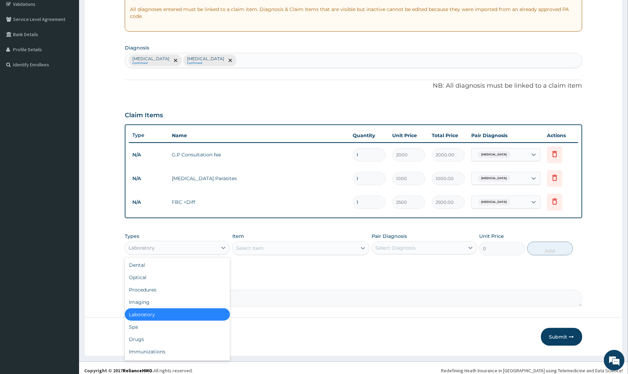
click at [207, 247] on div "Laboratory" at bounding box center [171, 247] width 92 height 11
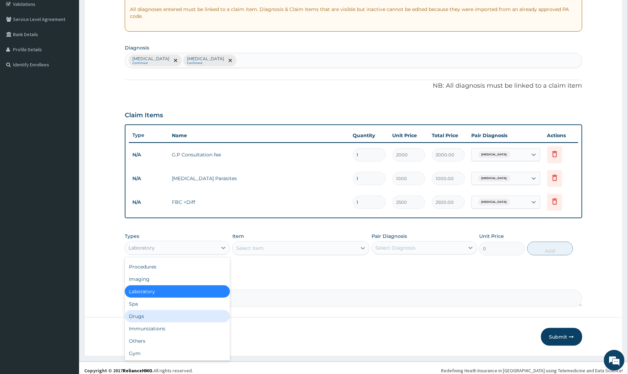
click at [142, 315] on div "Drugs" at bounding box center [177, 316] width 105 height 12
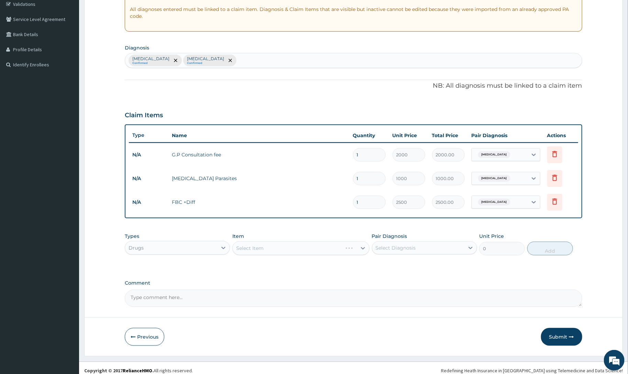
click at [257, 250] on div "Select Item" at bounding box center [300, 248] width 137 height 14
click at [257, 249] on div "Select Item" at bounding box center [300, 248] width 137 height 14
drag, startPoint x: 256, startPoint y: 248, endPoint x: 265, endPoint y: 244, distance: 9.5
click at [255, 248] on div "Select Item" at bounding box center [300, 248] width 137 height 14
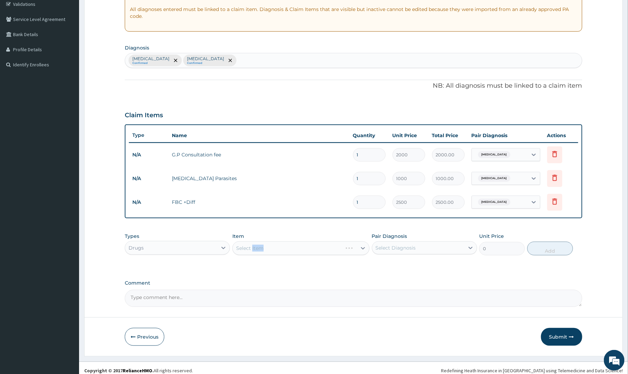
click at [308, 250] on div "Select Item" at bounding box center [300, 248] width 137 height 14
click at [285, 247] on div "Select Item" at bounding box center [300, 248] width 137 height 14
click at [286, 248] on div "Select Item" at bounding box center [300, 248] width 137 height 14
click at [285, 248] on div "Select Item" at bounding box center [300, 248] width 137 height 14
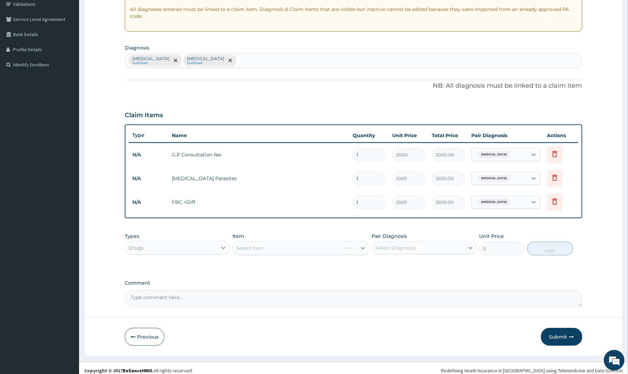
click at [285, 248] on div "Select Item" at bounding box center [288, 248] width 110 height 11
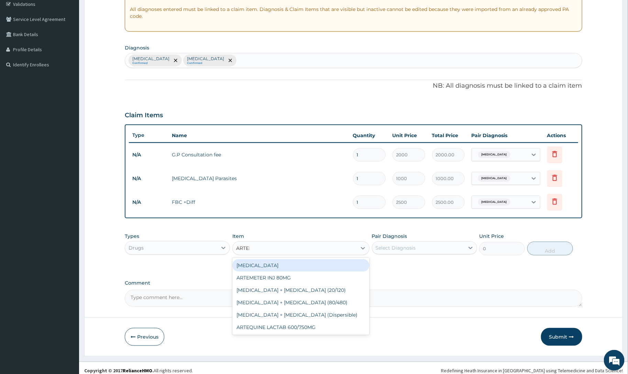
type input "ARTEME"
click at [288, 264] on div "ARTEMETER INJ 80MG" at bounding box center [300, 265] width 137 height 12
type input "700"
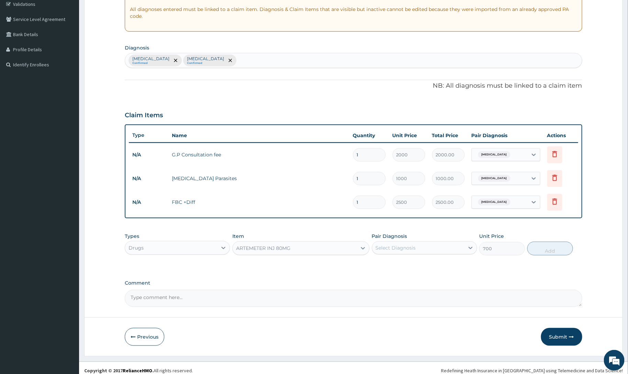
click at [393, 242] on div "Select Diagnosis" at bounding box center [418, 247] width 92 height 11
click at [395, 265] on label "Malaria" at bounding box center [404, 264] width 43 height 7
checkbox input "true"
click at [552, 254] on button "Add" at bounding box center [550, 249] width 46 height 14
type input "0"
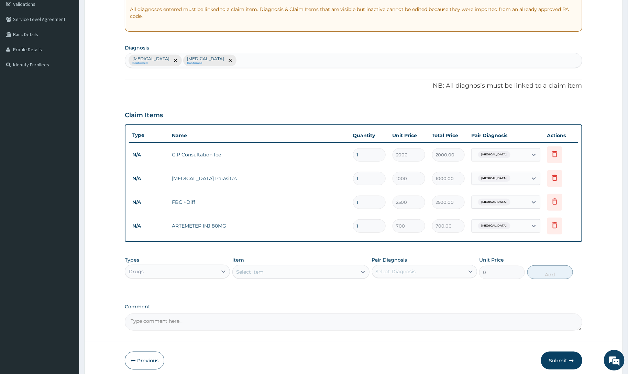
click at [272, 273] on div "Select Item" at bounding box center [295, 271] width 124 height 11
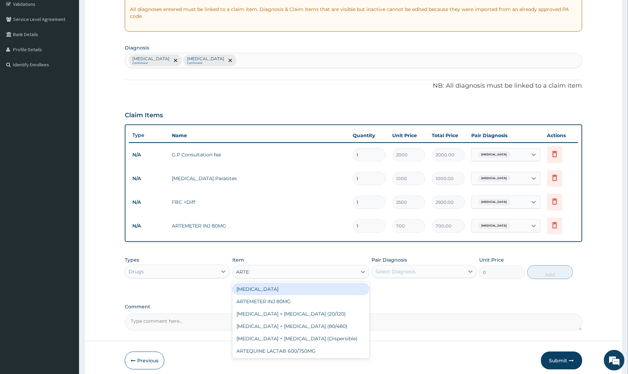
type input "ARTEME"
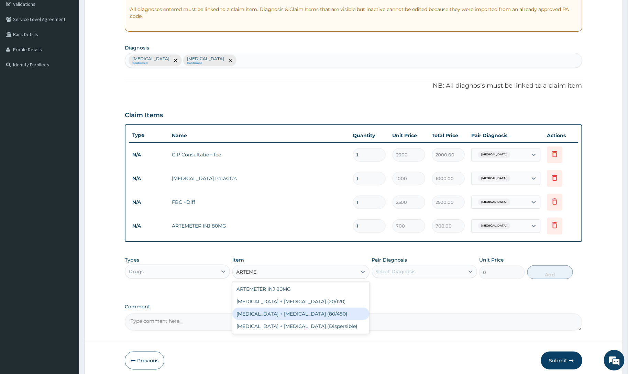
click at [305, 314] on div "Artemether + lumefantrine (80/480)" at bounding box center [300, 313] width 137 height 12
type input "1700"
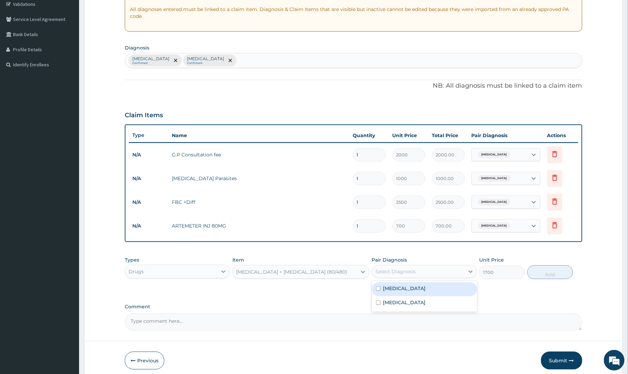
click at [402, 271] on div "Select Diagnosis" at bounding box center [395, 271] width 40 height 7
click at [400, 291] on div "Malaria" at bounding box center [424, 289] width 105 height 14
checkbox input "true"
click at [538, 272] on button "Add" at bounding box center [550, 272] width 46 height 14
type input "0"
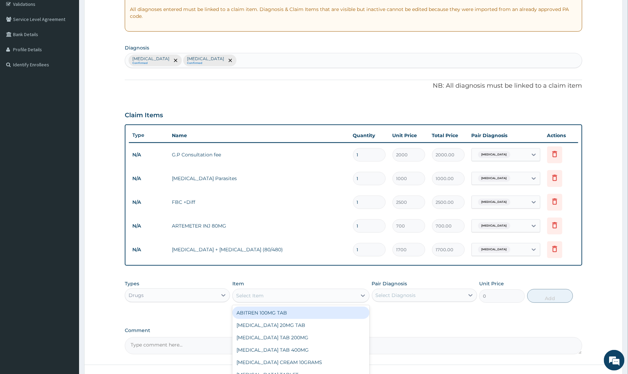
click at [269, 292] on div "Select Item" at bounding box center [295, 295] width 124 height 11
type input "PARACE"
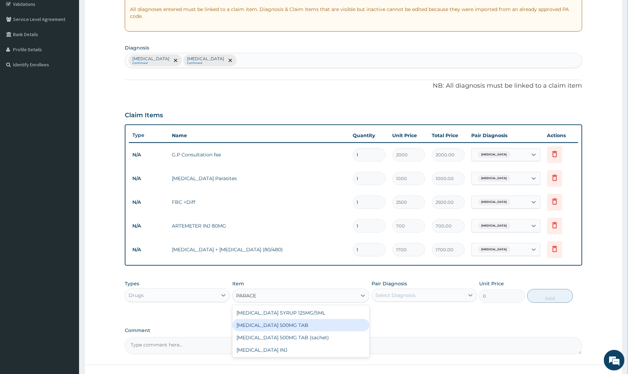
click at [310, 326] on div "PARACETAMOL 500MG TAB" at bounding box center [300, 325] width 137 height 12
type input "50"
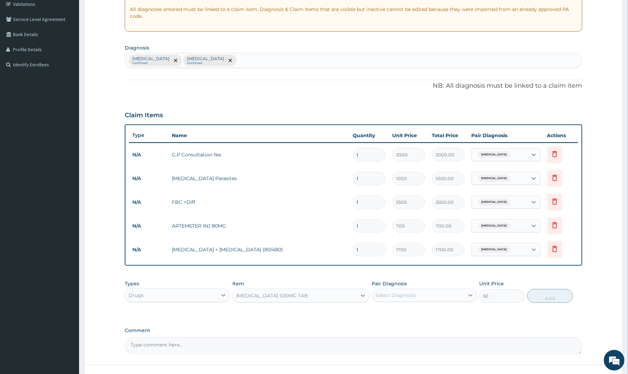
click at [413, 290] on div "Select Diagnosis" at bounding box center [418, 295] width 92 height 11
click at [413, 314] on div "Malaria" at bounding box center [424, 313] width 105 height 14
checkbox input "true"
click at [545, 296] on button "Add" at bounding box center [550, 296] width 46 height 14
type input "0"
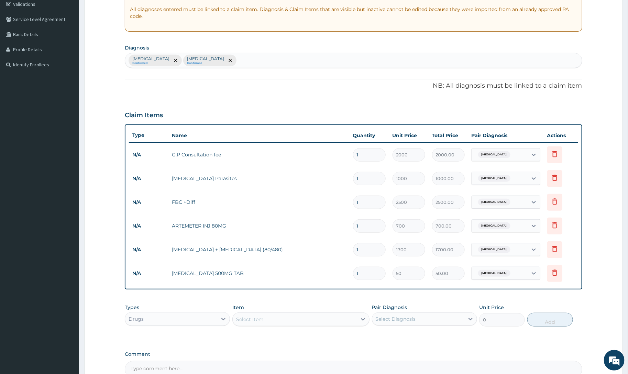
click at [283, 324] on div "Select Item" at bounding box center [295, 319] width 124 height 11
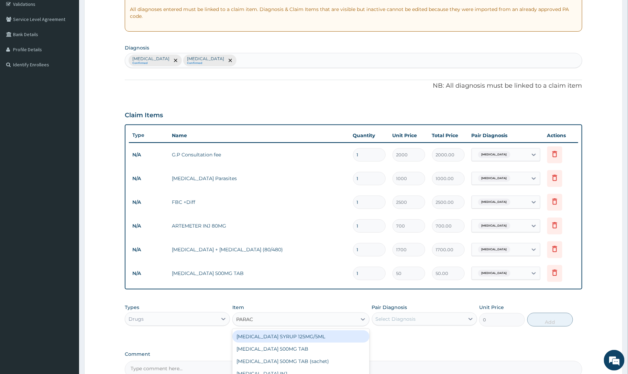
type input "PARACE"
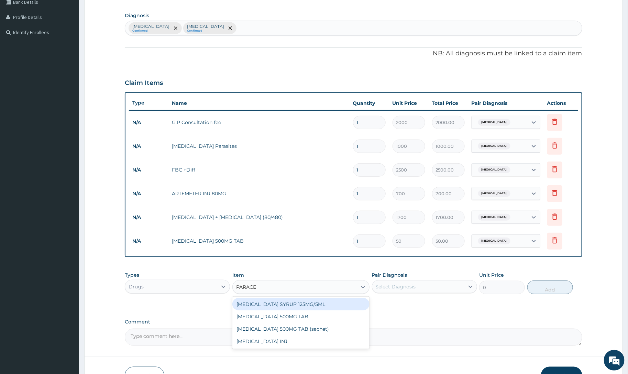
scroll to position [207, 0]
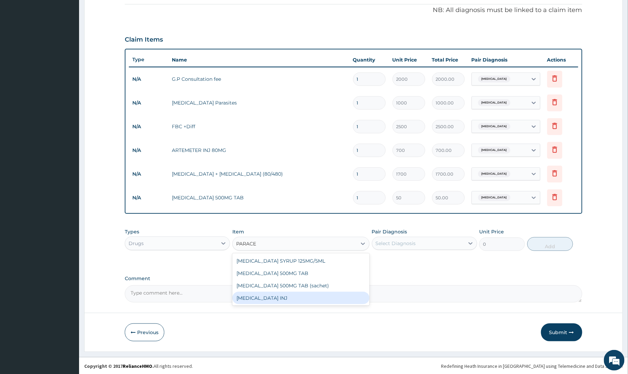
click at [273, 296] on div "PARACETAMOL INJ" at bounding box center [300, 298] width 137 height 12
type input "200"
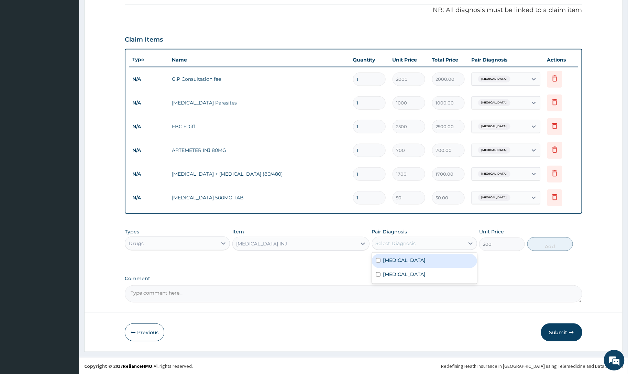
click at [386, 242] on div "Select Diagnosis" at bounding box center [395, 243] width 40 height 7
click at [412, 263] on div "Malaria" at bounding box center [424, 261] width 105 height 14
checkbox input "true"
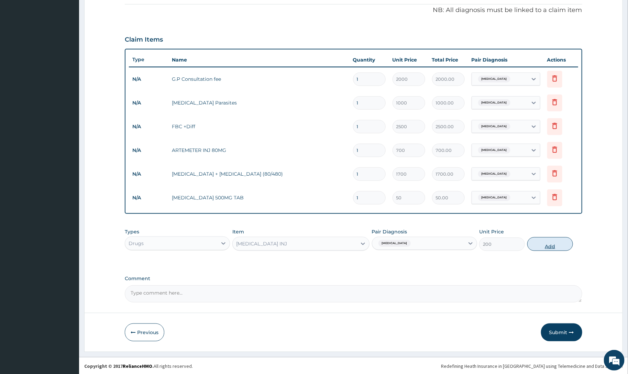
click at [554, 243] on button "Add" at bounding box center [550, 244] width 46 height 14
type input "0"
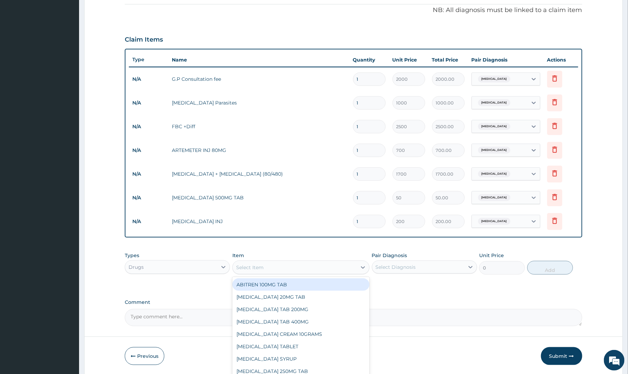
click at [253, 268] on div "Select Item" at bounding box center [249, 267] width 27 height 7
type input "AMOK"
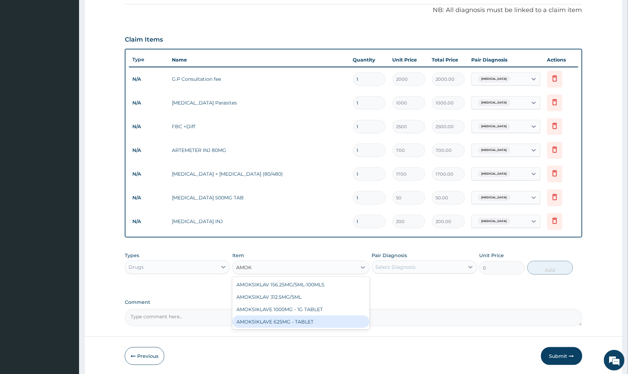
click at [266, 322] on div "AMOKSIKLAVE 625MG - TABLET" at bounding box center [300, 321] width 137 height 12
type input "2600"
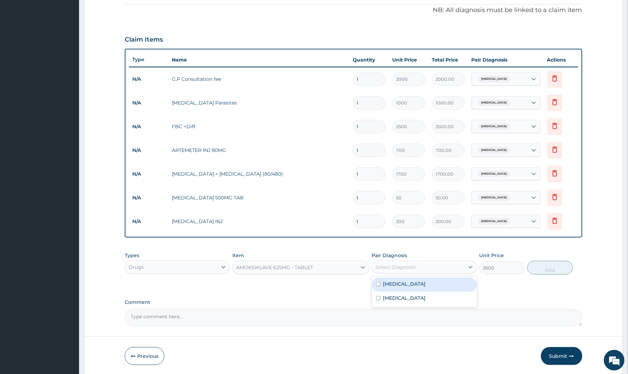
click at [400, 262] on div "Select Diagnosis" at bounding box center [418, 266] width 92 height 11
click at [396, 284] on label "Malaria" at bounding box center [404, 283] width 43 height 7
checkbox input "true"
click at [398, 301] on div "Upper respiratory infection" at bounding box center [424, 299] width 105 height 14
checkbox input "true"
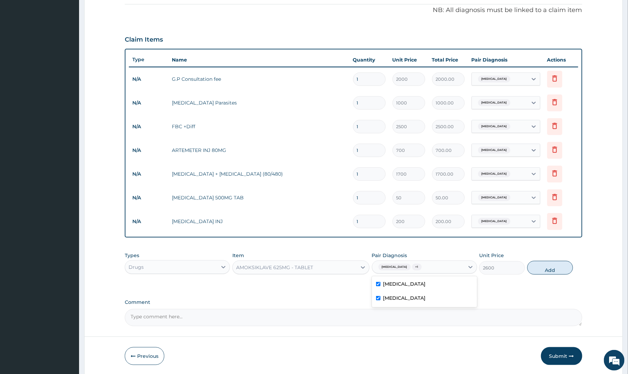
click at [384, 285] on label "Malaria" at bounding box center [404, 283] width 43 height 7
checkbox input "false"
click at [545, 271] on button "Add" at bounding box center [550, 268] width 46 height 14
type input "0"
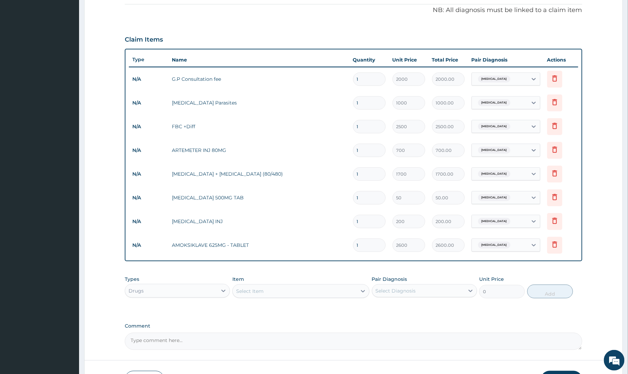
click at [279, 292] on div "Select Item" at bounding box center [295, 290] width 124 height 11
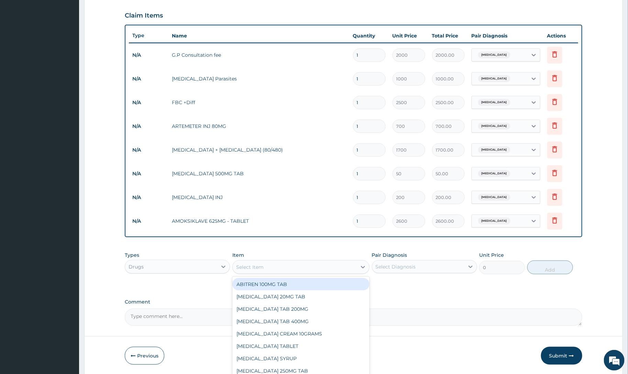
scroll to position [255, 0]
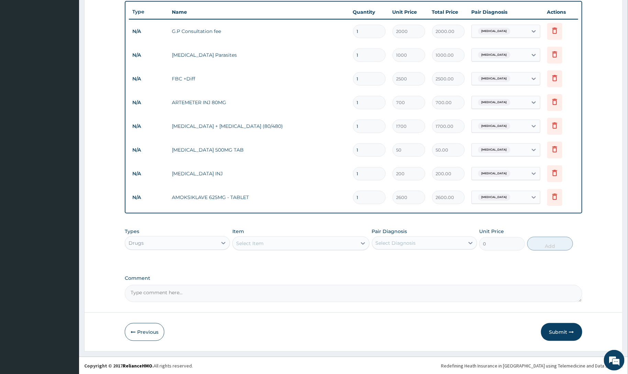
click at [281, 242] on div "Select Item" at bounding box center [295, 243] width 124 height 11
click at [257, 243] on div "Select Item" at bounding box center [249, 243] width 27 height 7
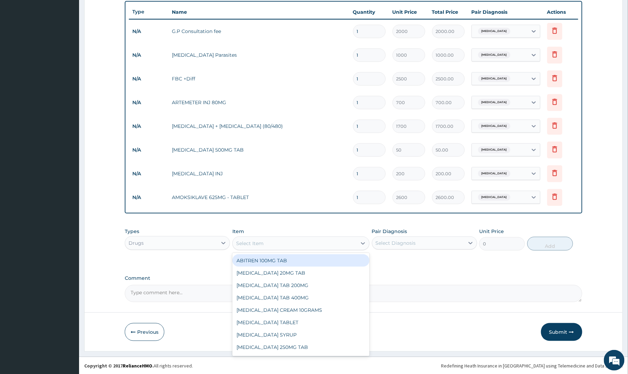
click at [257, 243] on div "Select Item" at bounding box center [249, 243] width 27 height 7
type input "METRO"
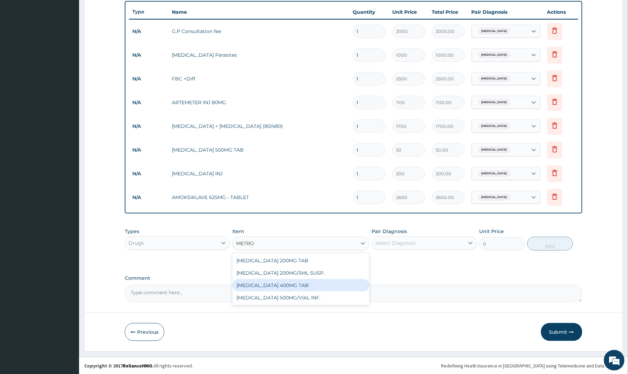
click at [304, 286] on div "METRONIDAZOLE 400MG TAB" at bounding box center [300, 285] width 137 height 12
type input "20"
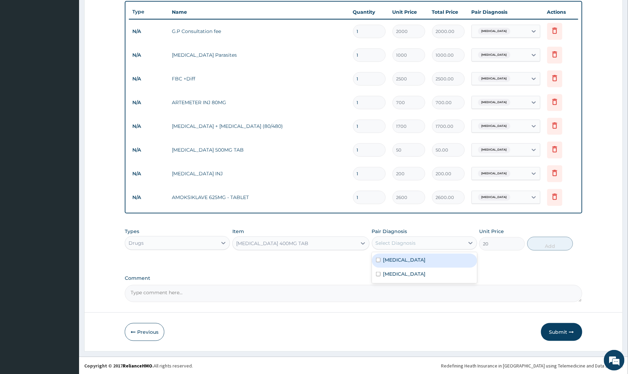
click at [431, 245] on div "Select Diagnosis" at bounding box center [418, 242] width 92 height 11
click at [404, 277] on div "Upper respiratory infection" at bounding box center [424, 275] width 105 height 14
checkbox input "true"
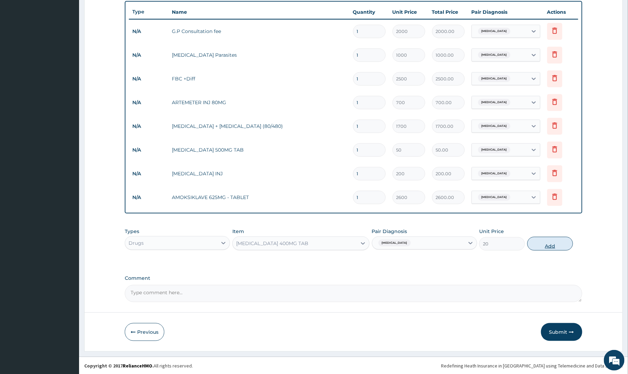
click at [552, 243] on button "Add" at bounding box center [550, 244] width 46 height 14
type input "0"
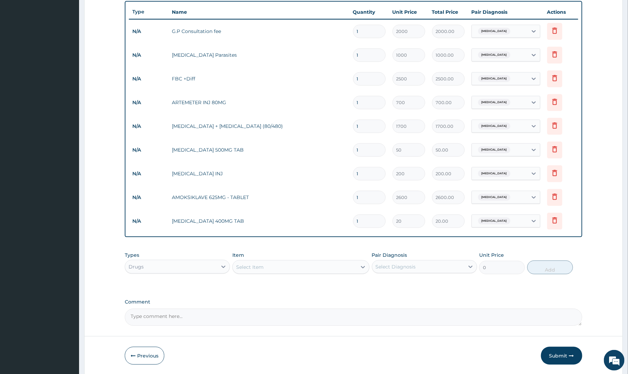
click at [251, 267] on div "Select Item" at bounding box center [249, 266] width 27 height 7
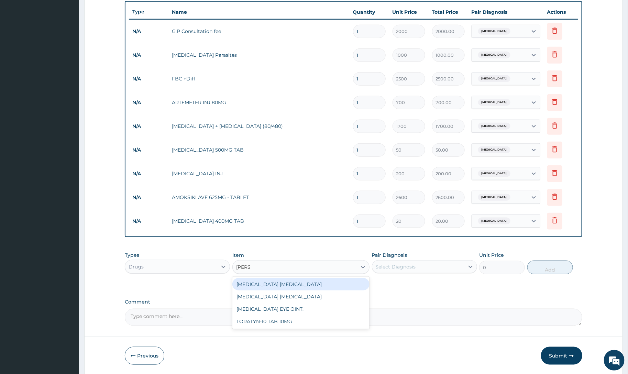
type input "LORAT"
click at [259, 285] on div "LORATYN-10 TAB 10MG" at bounding box center [300, 284] width 137 height 12
type input "40"
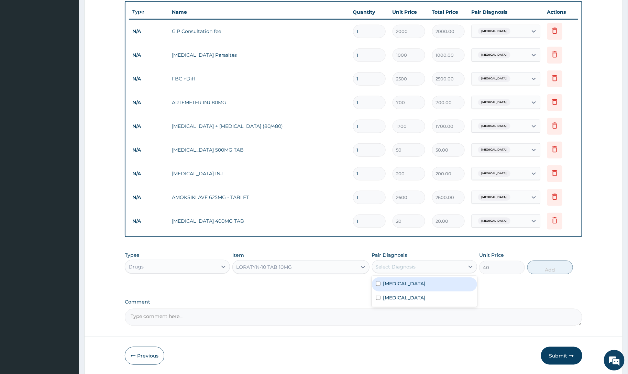
click at [408, 267] on div "Select Diagnosis" at bounding box center [395, 266] width 40 height 7
click at [402, 298] on label "Upper respiratory infection" at bounding box center [404, 297] width 43 height 7
checkbox input "true"
click at [549, 265] on button "Add" at bounding box center [550, 267] width 46 height 14
type input "0"
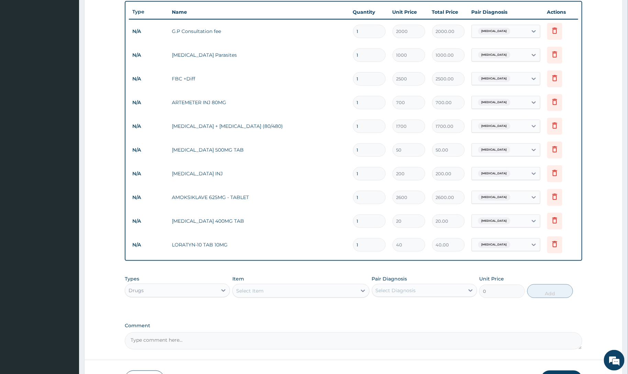
type input "10"
type input "400.00"
type input "10"
click at [372, 222] on input "1" at bounding box center [369, 220] width 33 height 13
type input "15"
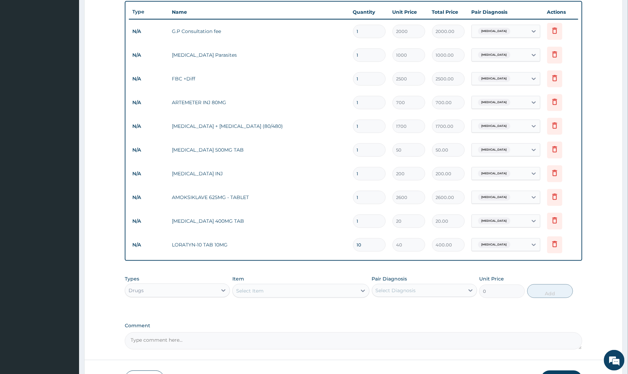
type input "300.00"
type input "15"
drag, startPoint x: 368, startPoint y: 170, endPoint x: 329, endPoint y: 181, distance: 40.6
click at [329, 181] on tr "N/A PARACETAMOL INJ 1 200 200.00 Malaria Delete" at bounding box center [353, 174] width 449 height 24
type input "6"
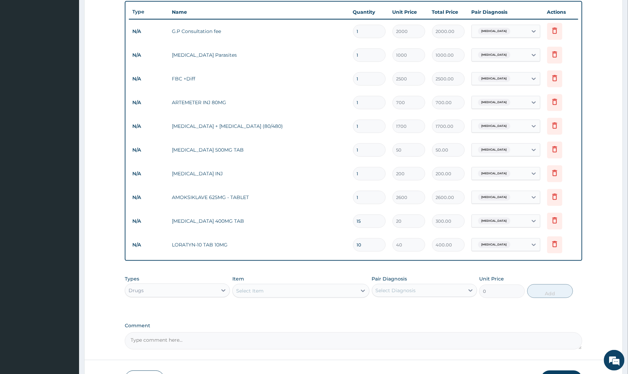
type input "1200.00"
type input "6"
click at [365, 153] on input "1" at bounding box center [369, 149] width 33 height 13
type input "18"
type input "900.00"
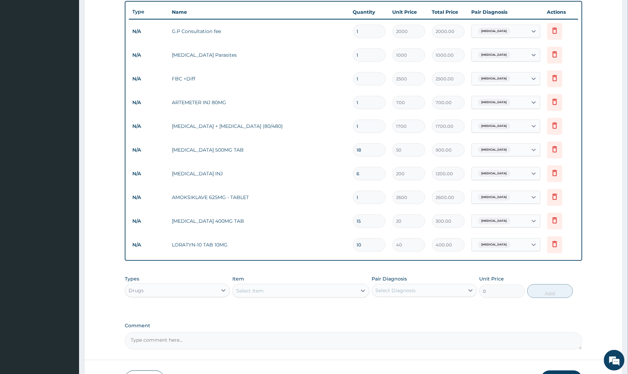
type input "18"
drag, startPoint x: 375, startPoint y: 101, endPoint x: 340, endPoint y: 108, distance: 35.9
click at [340, 108] on tr "N/A ARTEMETER INJ 80MG 1 700 700.00 Malaria Delete" at bounding box center [353, 103] width 449 height 24
type input "7"
type input "4900.00"
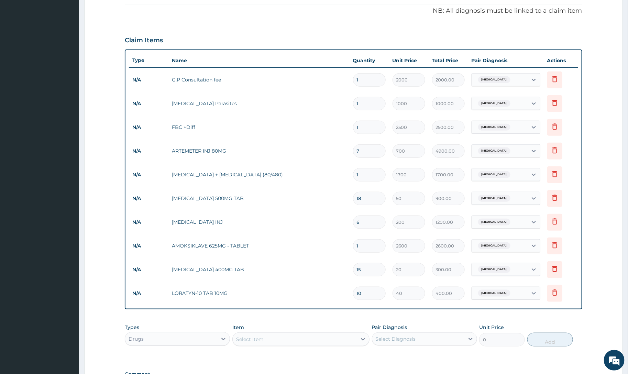
scroll to position [126, 0]
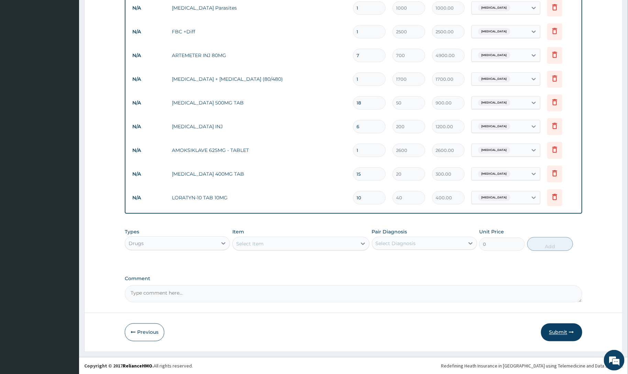
type input "7"
click at [560, 330] on button "Submit" at bounding box center [561, 332] width 41 height 18
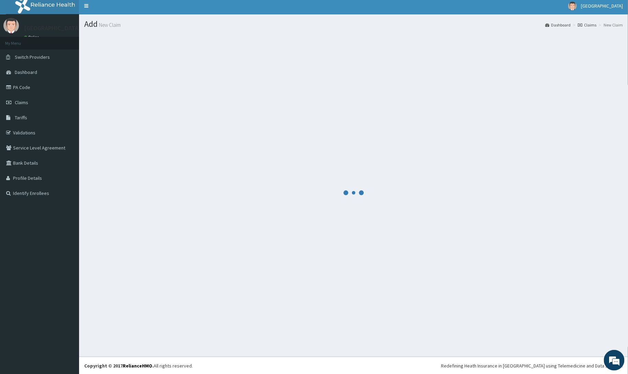
scroll to position [302, 0]
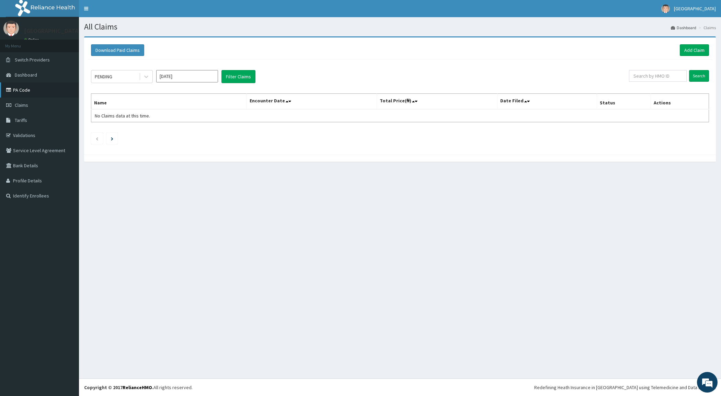
click at [43, 93] on link "PA Code" at bounding box center [39, 89] width 79 height 15
